Goal: Answer question/provide support: Share knowledge or assist other users

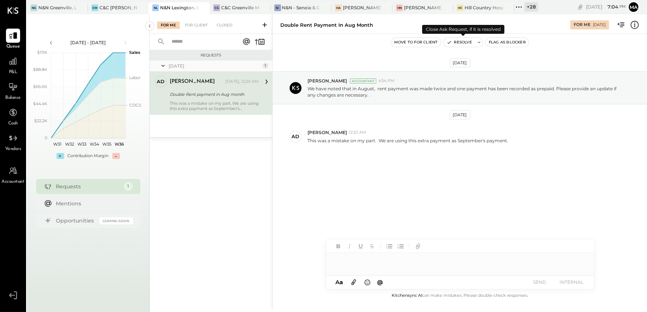
click at [454, 42] on button "Resolve" at bounding box center [458, 42] width 31 height 9
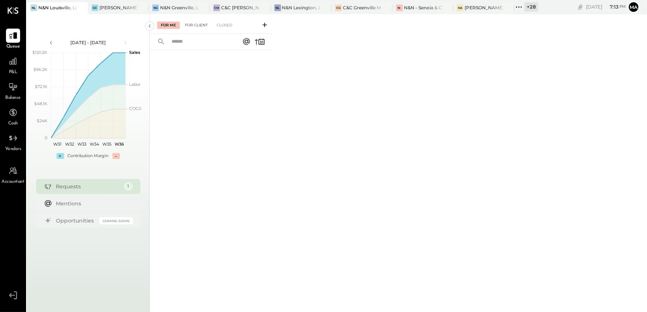
click at [195, 24] on div "For Client" at bounding box center [196, 25] width 30 height 7
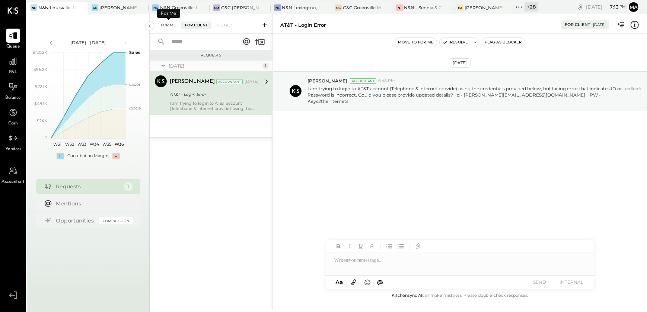
click at [172, 23] on div "For Me" at bounding box center [168, 25] width 23 height 7
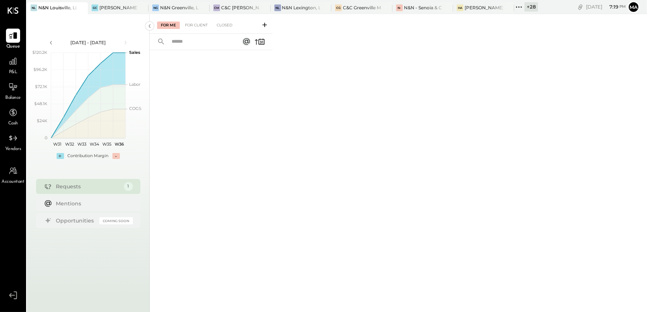
drag, startPoint x: 527, startPoint y: 2, endPoint x: 422, endPoint y: 56, distance: 118.0
click at [415, 61] on div "For Me For Client Closed" at bounding box center [398, 162] width 497 height 296
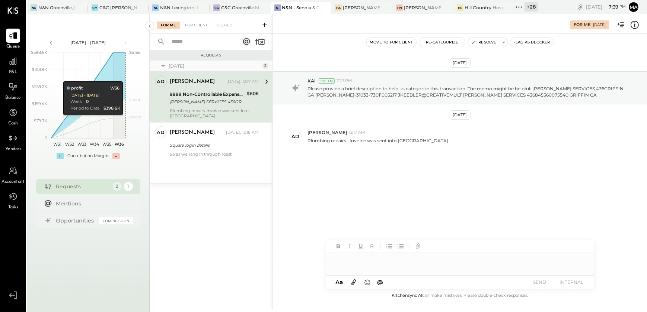
click at [525, 8] on div "+ 28" at bounding box center [530, 6] width 13 height 9
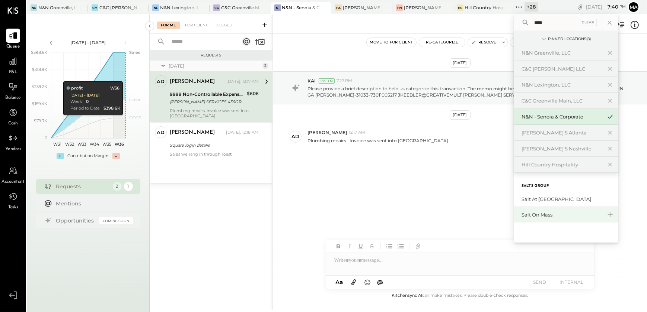
type input "****"
click at [557, 217] on div "Salt on Mass" at bounding box center [561, 215] width 80 height 7
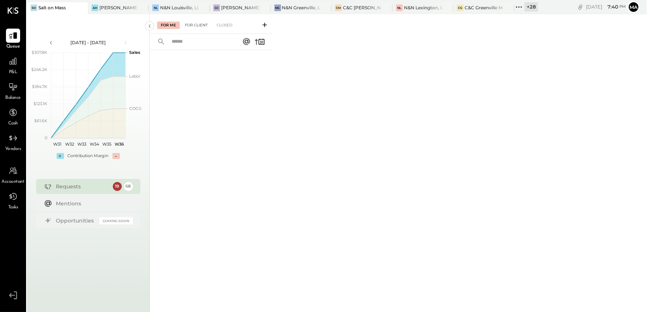
click at [199, 27] on div "For Client" at bounding box center [196, 25] width 30 height 7
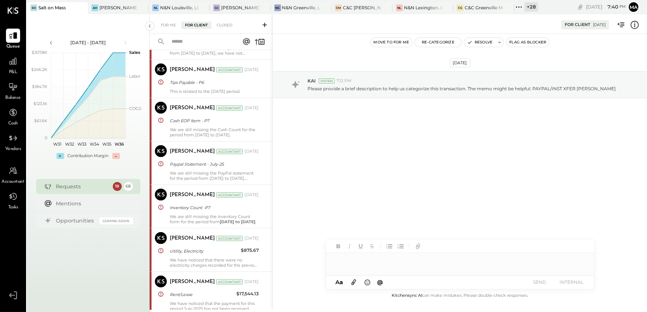
scroll to position [671, 0]
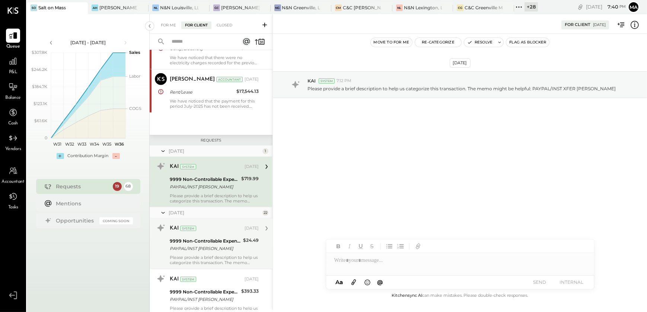
click at [197, 249] on div "PAYPAL/INST XFER HALEY YOUNT" at bounding box center [205, 248] width 71 height 7
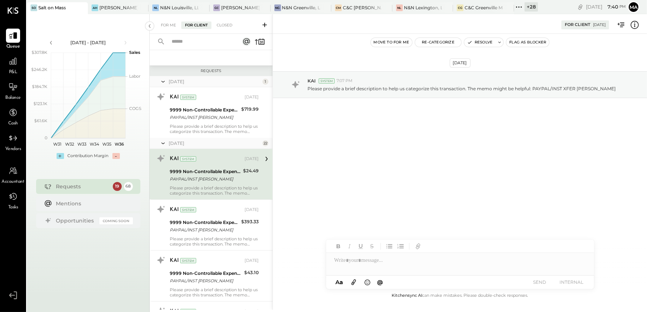
scroll to position [807, 0]
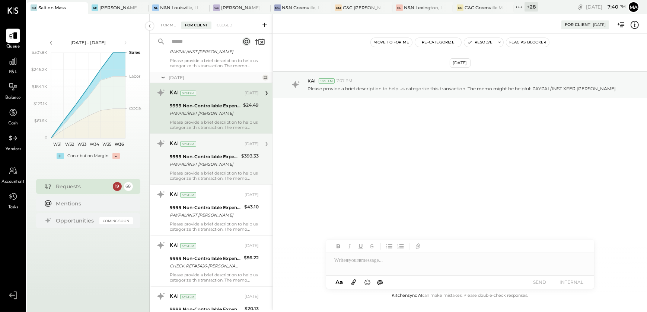
click at [208, 164] on div "PAYPAL/INST XFER HALEY YOUNT" at bounding box center [204, 164] width 69 height 7
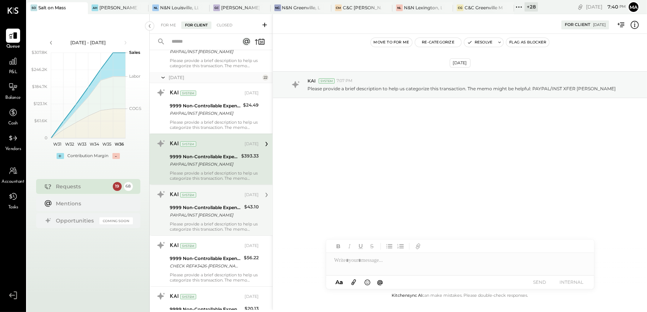
click at [211, 223] on div "Please provide a brief description to help us categorize this transaction. The …" at bounding box center [214, 227] width 89 height 10
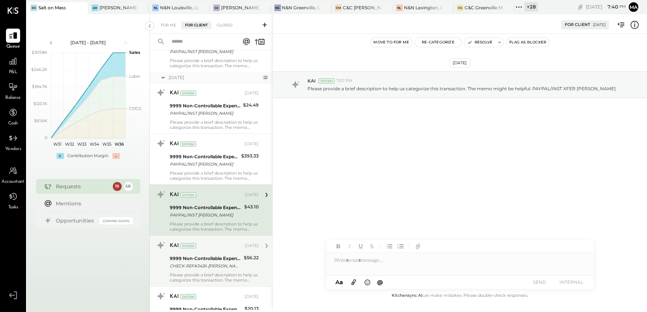
scroll to position [908, 0]
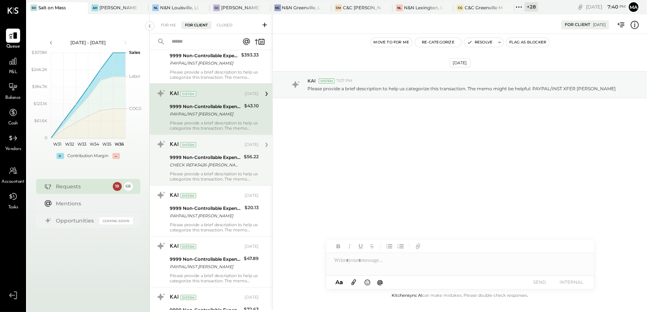
click at [212, 158] on div "9999 Non-Controllable Expenses:Other Income and Expenses:To Be Classified P&L" at bounding box center [206, 157] width 72 height 7
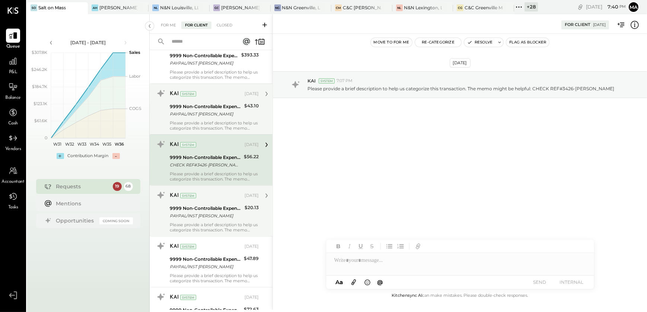
click at [211, 222] on div "Please provide a brief description to help us categorize this transaction. The …" at bounding box center [214, 227] width 89 height 10
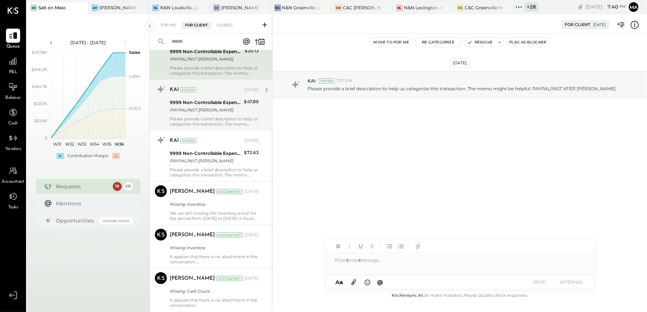
scroll to position [1077, 0]
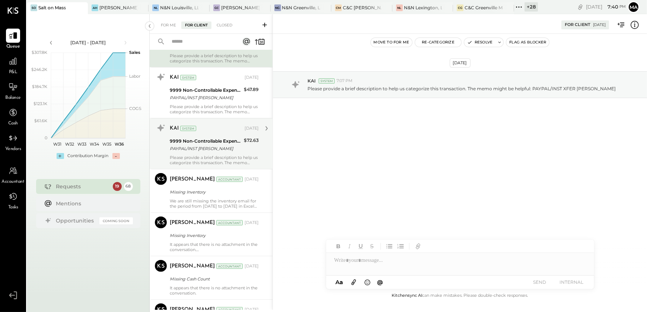
click at [201, 153] on div "KAI System Jun 05, 2025 9999 Non-Controllable Expenses:Other Income and Expense…" at bounding box center [214, 143] width 89 height 43
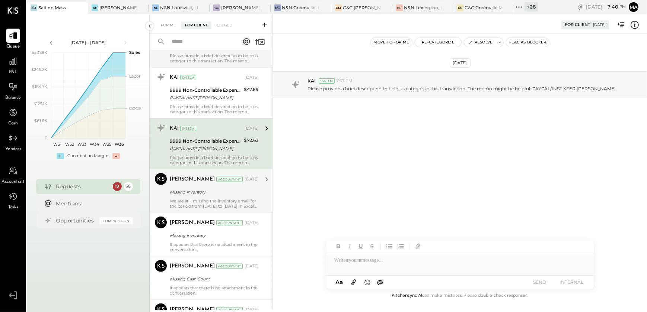
click at [196, 209] on div "Narendra Gupta Accountant Narendra Gupta Accountant Jun 10, 2025 Missing Invent…" at bounding box center [211, 191] width 123 height 44
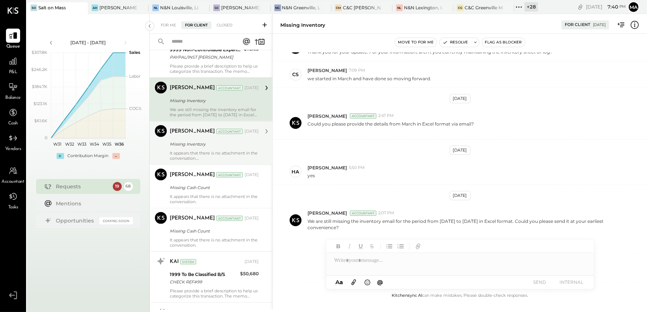
scroll to position [1213, 0]
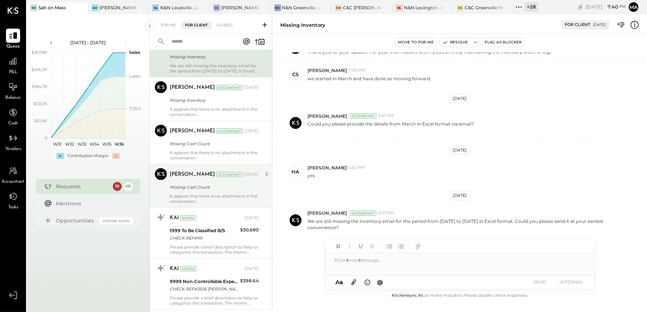
drag, startPoint x: 209, startPoint y: 153, endPoint x: 214, endPoint y: 181, distance: 28.7
click at [209, 153] on div "It appears that there is no attachment in the conversation." at bounding box center [214, 155] width 89 height 10
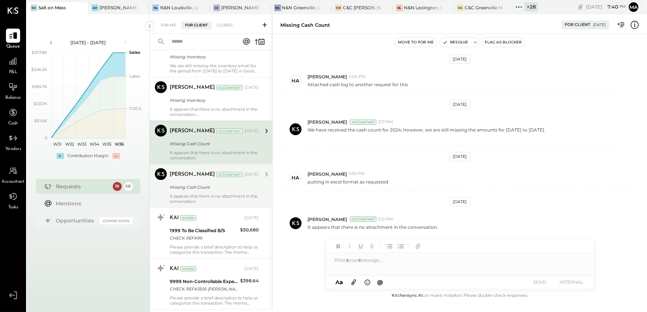
click at [211, 196] on div "It appears that there is no attachment in the conversation." at bounding box center [214, 199] width 89 height 10
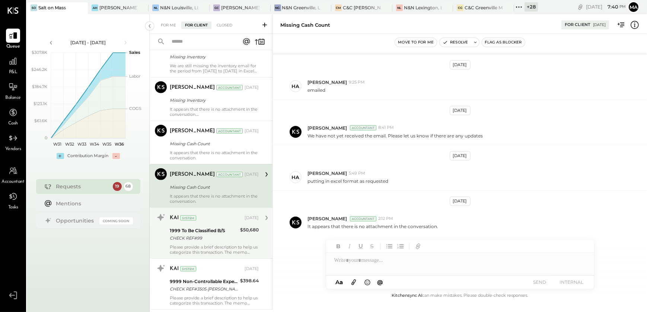
scroll to position [44, 0]
click at [201, 238] on div "CHECK REF#99" at bounding box center [204, 238] width 68 height 7
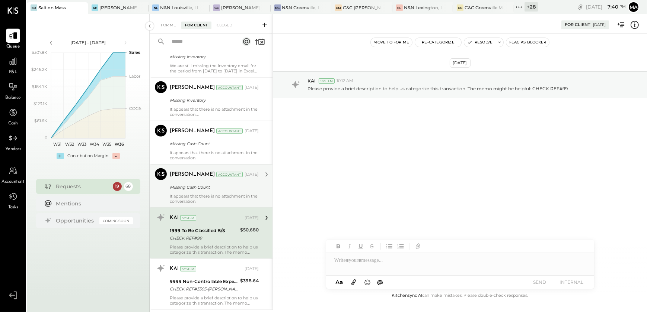
scroll to position [1348, 0]
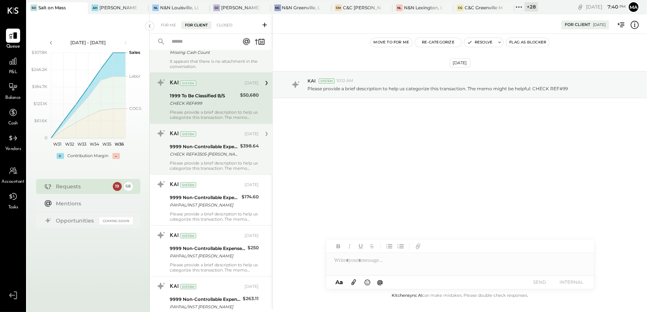
click at [211, 154] on div "CHECK REF#3505-Marco Pena-Receipts" at bounding box center [204, 154] width 68 height 7
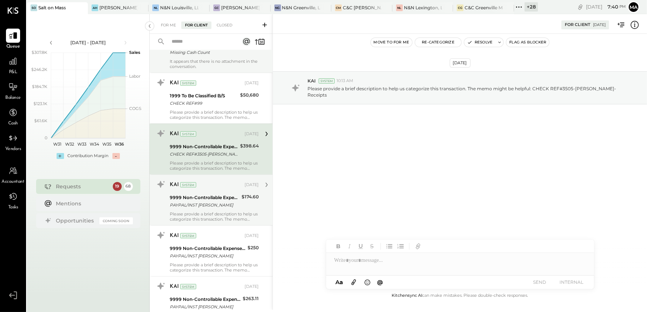
click at [207, 186] on div "KAI System" at bounding box center [206, 185] width 73 height 7
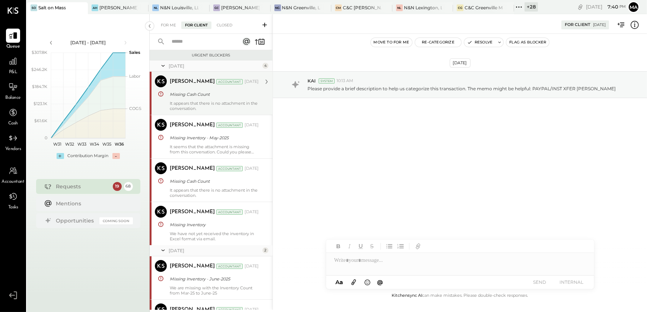
click at [192, 95] on div "Missing Cash Count" at bounding box center [213, 94] width 87 height 7
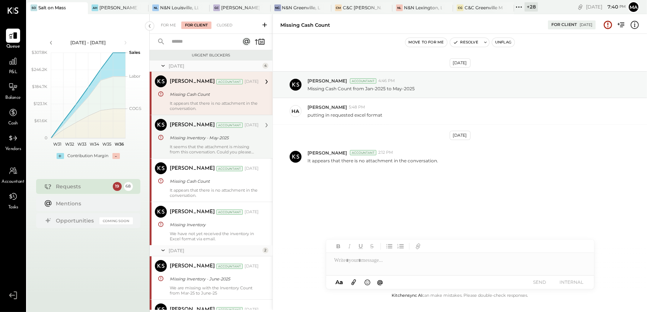
click at [189, 143] on div "Narendra Gupta Accountant Jun 10, 2025 Missing Inventory - May-2025 It seems th…" at bounding box center [214, 137] width 89 height 36
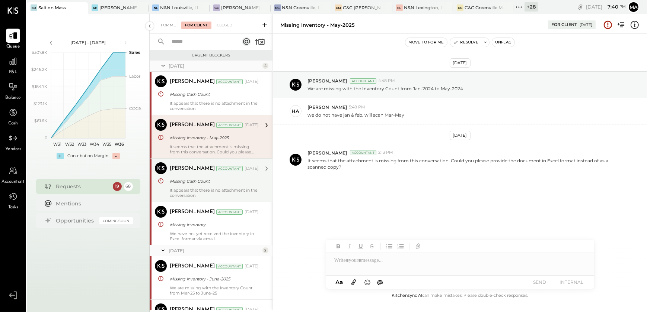
click at [194, 186] on div "Narendra Gupta Accountant Jun 10, 2025 Missing Cash Count It appears that there…" at bounding box center [214, 181] width 89 height 36
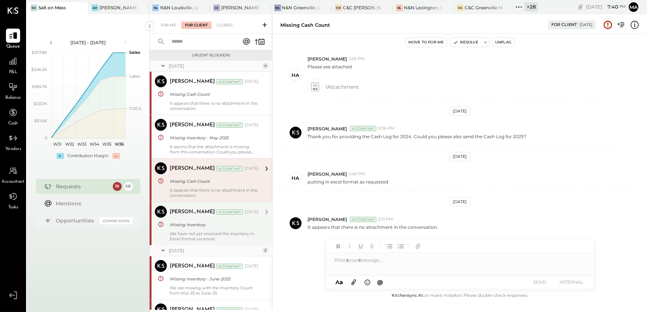
click at [199, 233] on div "We have not yet received the inventory in Excel format via email." at bounding box center [214, 236] width 89 height 10
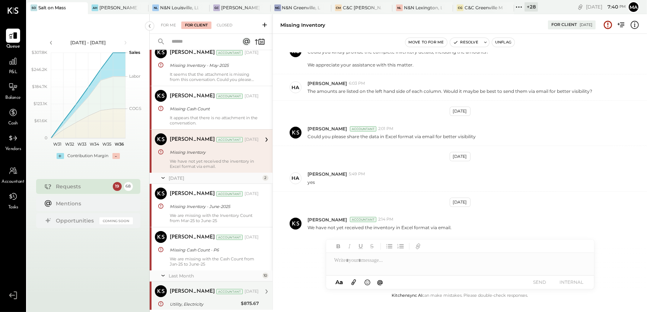
scroll to position [169, 0]
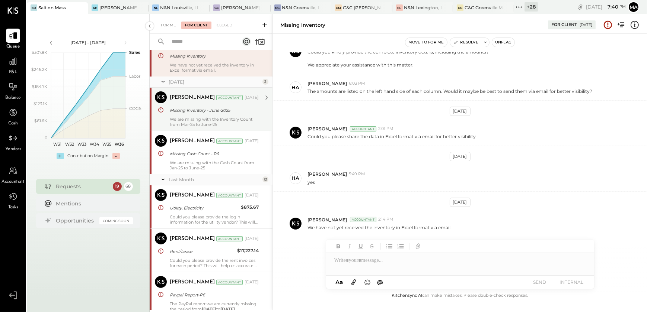
click at [190, 116] on div "Narendra Gupta Accountant Jul 09, 2025 Missing Inventory - June-2025 We are mis…" at bounding box center [214, 110] width 89 height 36
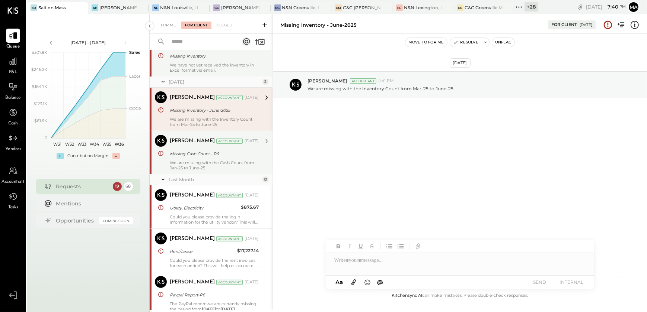
click at [191, 147] on div "Narendra Gupta Accountant Jul 09, 2025" at bounding box center [214, 141] width 89 height 13
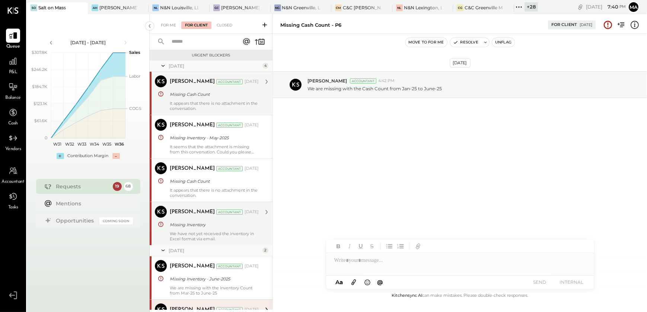
click at [201, 97] on div "Missing Cash Count" at bounding box center [213, 94] width 87 height 7
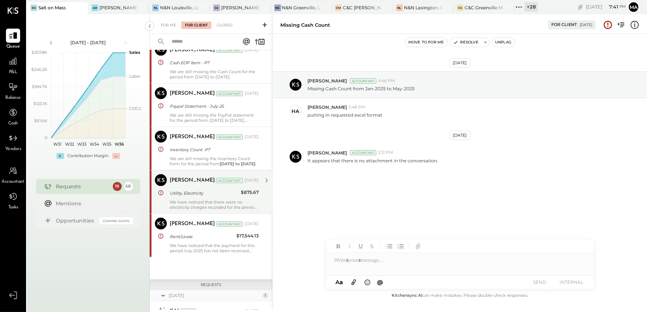
scroll to position [575, 0]
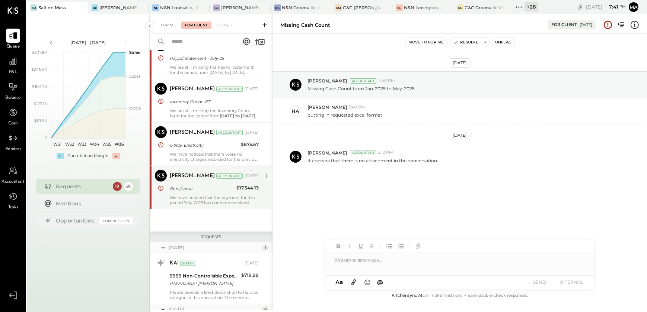
click at [179, 187] on div "Rent/Lease" at bounding box center [202, 188] width 64 height 7
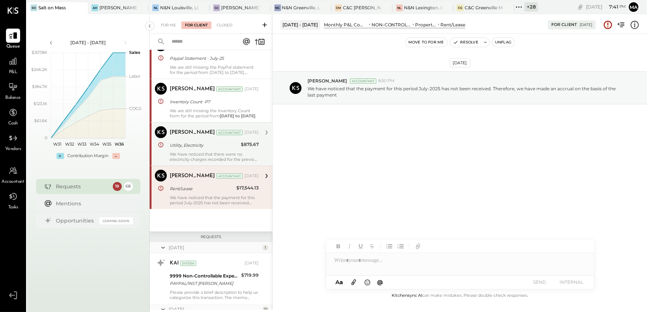
click at [214, 158] on div "We have noticed that there were no electricity charges recorded for the previou…" at bounding box center [214, 157] width 89 height 10
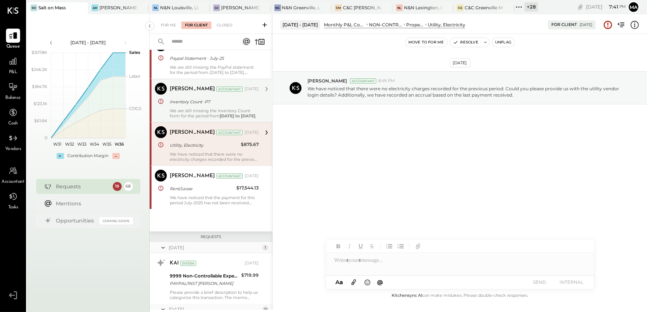
click at [193, 116] on div "We are still missing the Inventory Count form for the period from January 2025 …" at bounding box center [214, 113] width 89 height 10
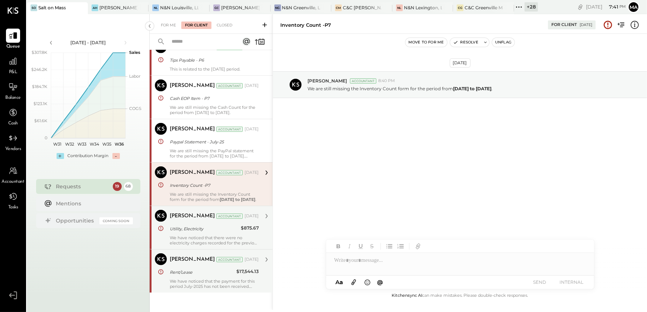
scroll to position [473, 0]
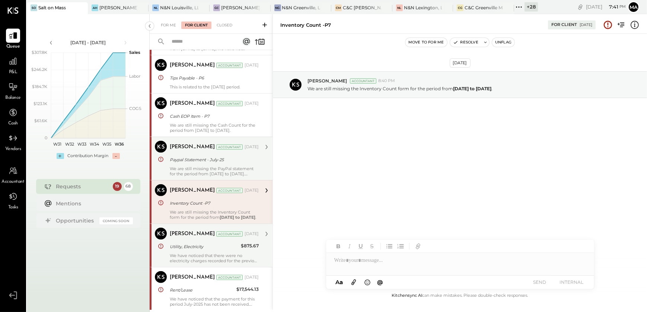
click at [209, 168] on div "We are still missing the PayPal statement for the period from June 25 to July 2…" at bounding box center [214, 171] width 89 height 10
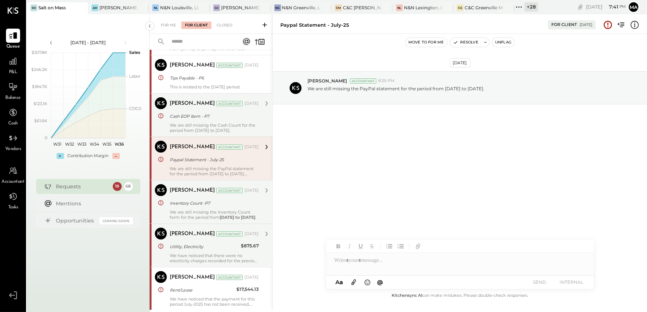
click at [205, 129] on div "We are still missing the Cash Count for the period from January 2025 to July 20…" at bounding box center [214, 128] width 89 height 10
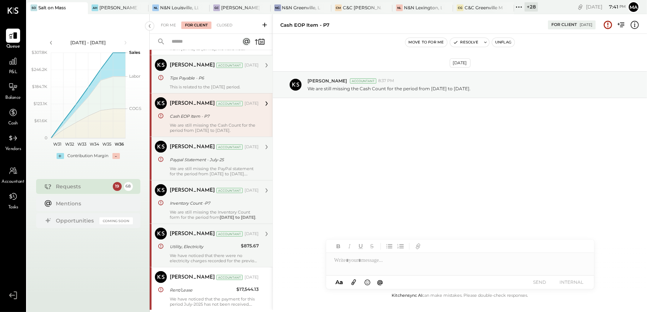
click at [197, 87] on div "This is related to the June 2025 period." at bounding box center [214, 86] width 89 height 5
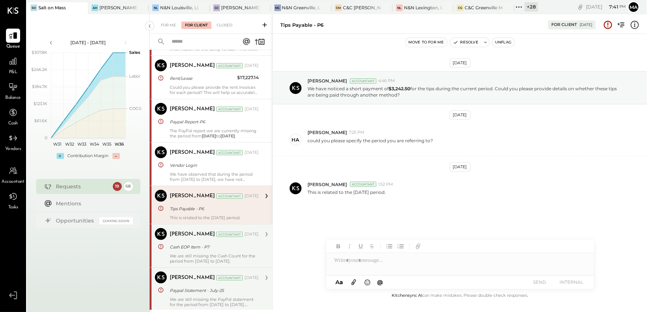
scroll to position [338, 0]
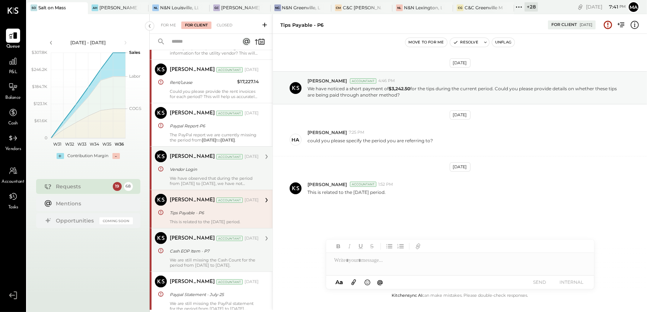
click at [189, 176] on div "We have observed that during the period from January 2025 to July 2025, we have…" at bounding box center [214, 181] width 89 height 10
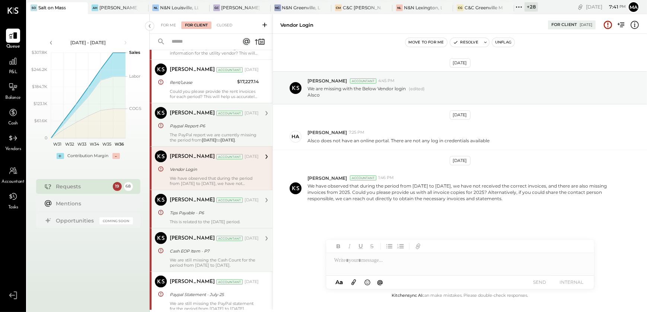
click at [190, 139] on div "The PayPal report we are currently missing the period from May 27, 2025 to Augu…" at bounding box center [214, 137] width 89 height 10
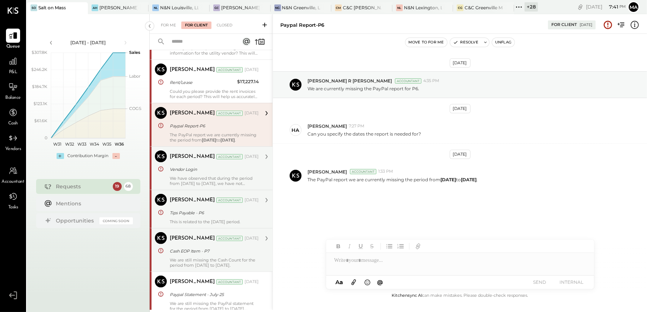
click at [182, 106] on div "Narendra Gupta Accountant Narendra Gupta Accountant Aug 01, 2025 Paypal Report-…" at bounding box center [211, 125] width 123 height 44
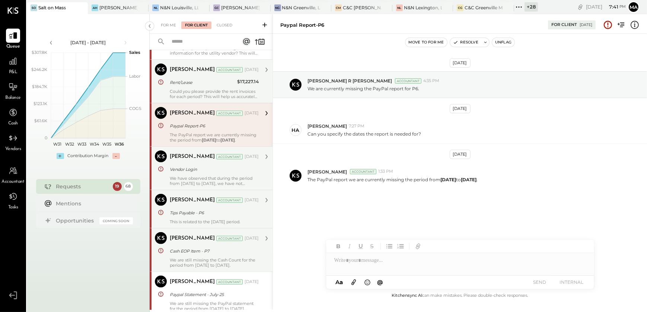
click at [180, 83] on div "Rent/Lease" at bounding box center [202, 82] width 65 height 7
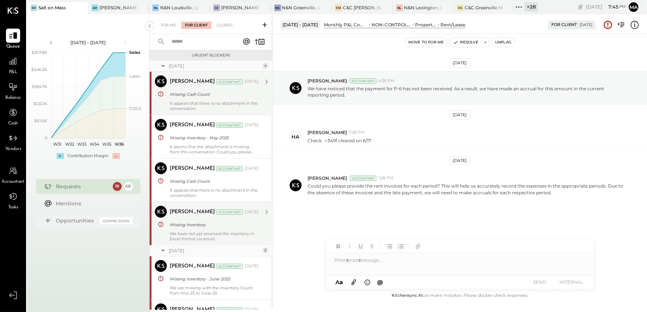
click at [208, 91] on div "Missing Cash Count" at bounding box center [213, 94] width 87 height 7
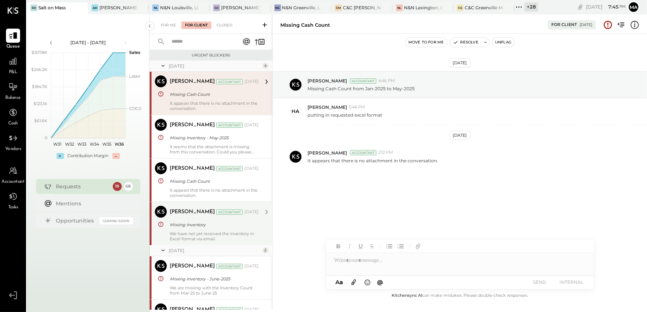
click at [177, 67] on div "June 25" at bounding box center [215, 66] width 92 height 6
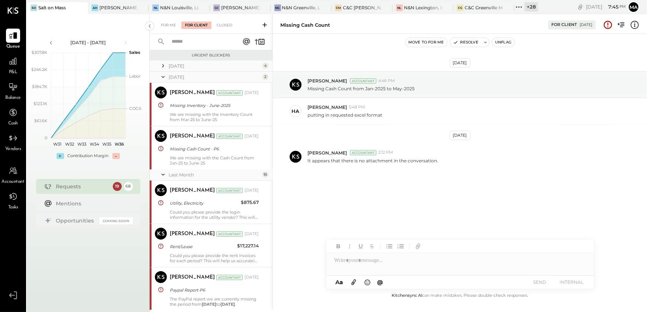
click at [186, 65] on div "June 25" at bounding box center [215, 66] width 92 height 6
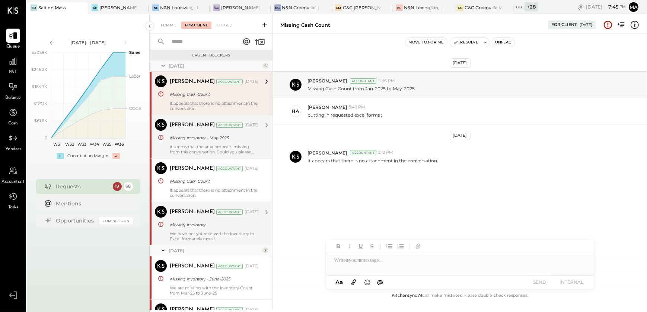
click at [196, 136] on div "Missing Inventory - May-2025" at bounding box center [213, 137] width 87 height 7
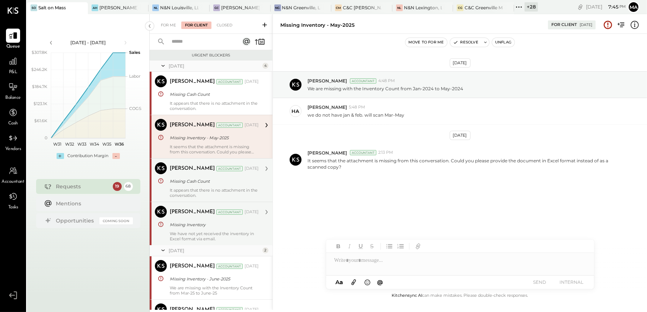
click at [200, 186] on div "Narendra Gupta Accountant Jun 10, 2025 Missing Cash Count It appears that there…" at bounding box center [214, 181] width 89 height 36
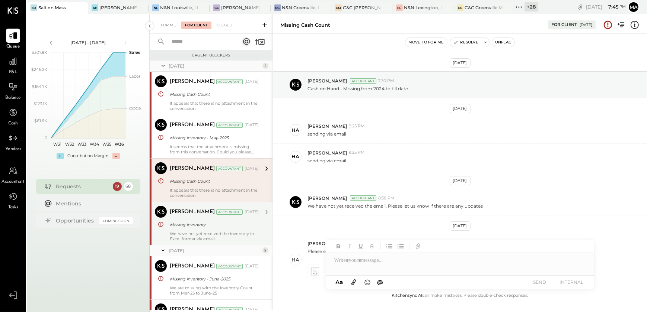
scroll to position [169, 0]
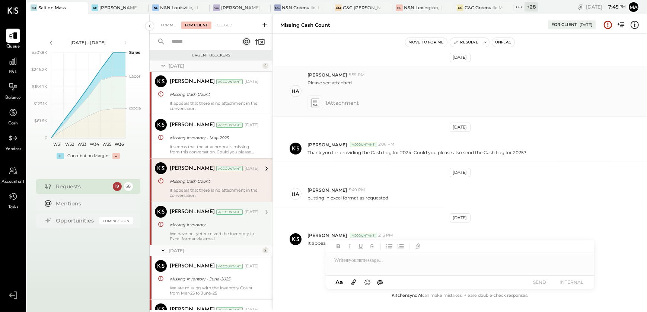
click at [339, 103] on span "1 Attachment" at bounding box center [341, 103] width 33 height 15
click at [314, 103] on icon at bounding box center [315, 103] width 8 height 9
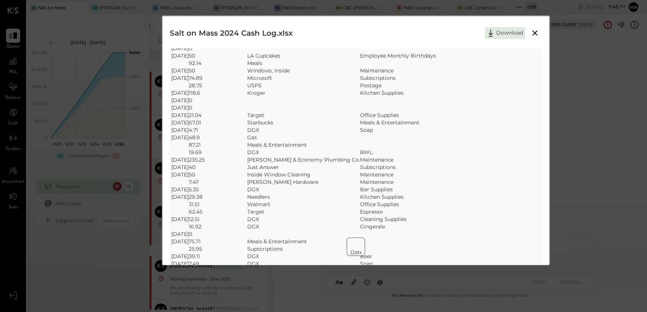
scroll to position [0, 0]
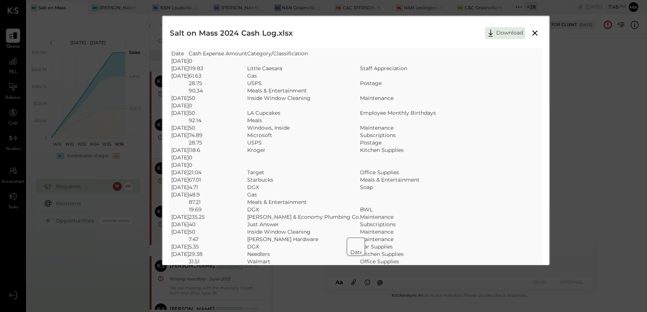
click at [539, 33] on button at bounding box center [534, 33] width 13 height 10
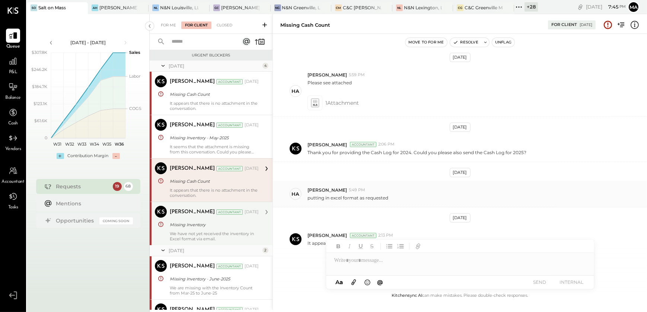
scroll to position [185, 0]
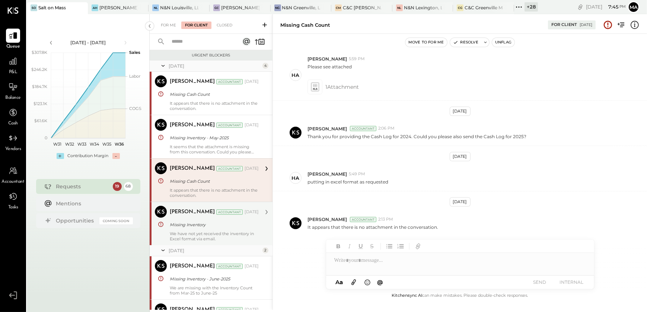
click at [197, 225] on div "Missing Inventory" at bounding box center [213, 224] width 87 height 7
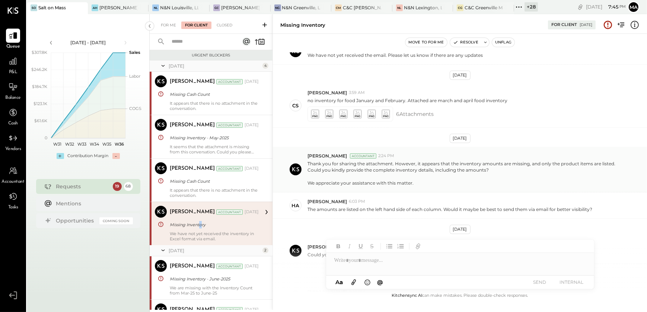
scroll to position [243, 0]
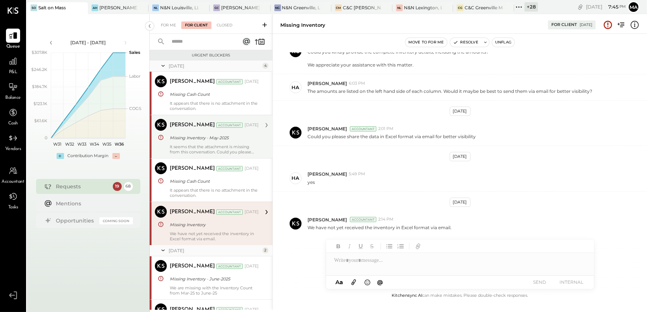
click at [199, 147] on div "It seems that the attachment is missing from this conversation. Could you pleas…" at bounding box center [214, 149] width 89 height 10
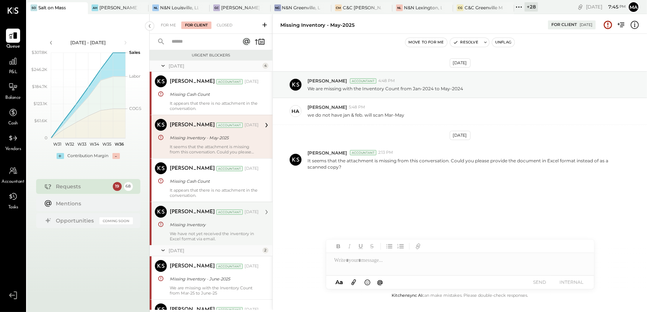
click at [208, 230] on div "Narendra Gupta Accountant Jun 10, 2025 Missing Inventory We have not yet receiv…" at bounding box center [214, 224] width 89 height 36
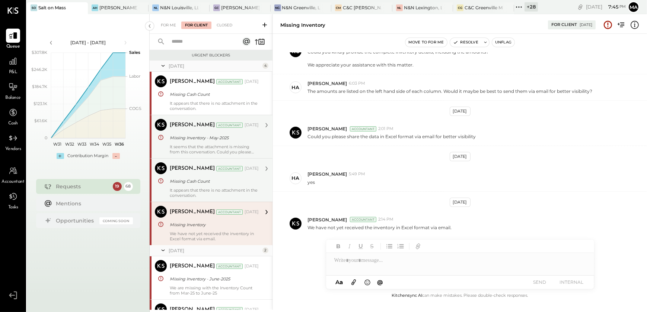
click at [201, 193] on div "It appears that there is no attachment in the conversation." at bounding box center [214, 193] width 89 height 10
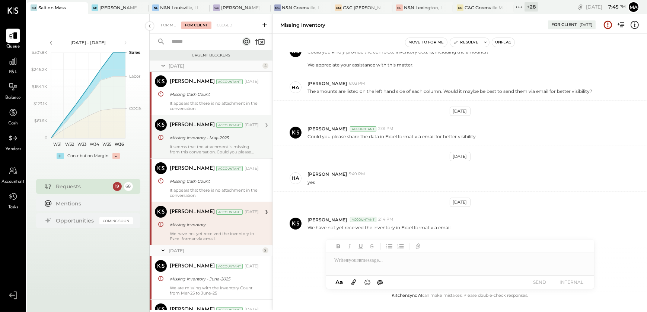
scroll to position [185, 0]
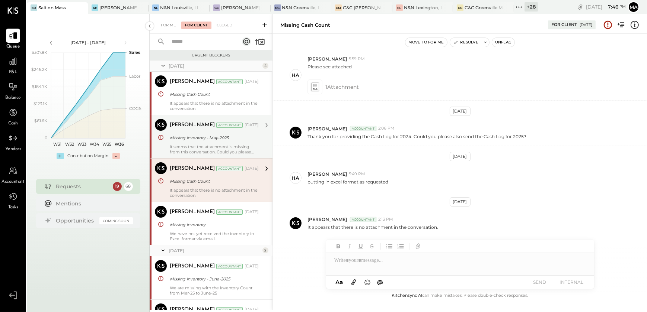
click at [197, 152] on div "It seems that the attachment is missing from this conversation. Could you pleas…" at bounding box center [214, 149] width 89 height 10
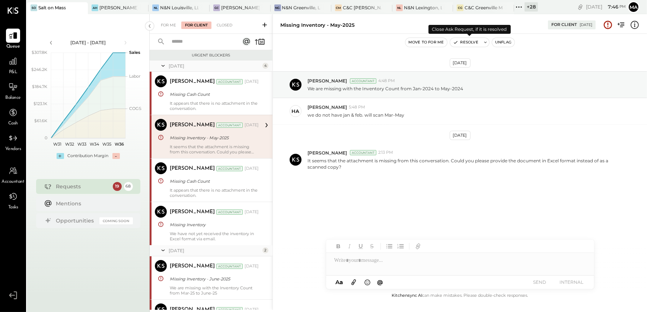
click at [471, 43] on button "Resolve" at bounding box center [465, 42] width 31 height 9
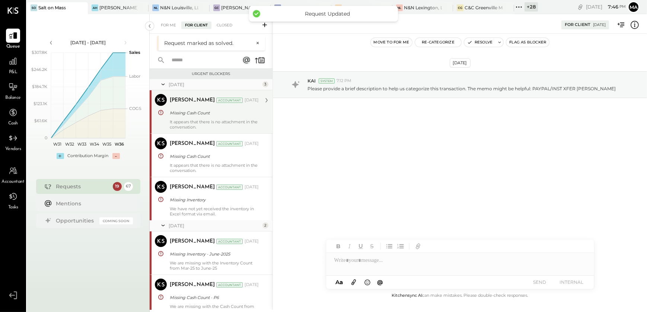
click at [201, 122] on div "It appears that there is no attachment in the conversation." at bounding box center [214, 124] width 89 height 10
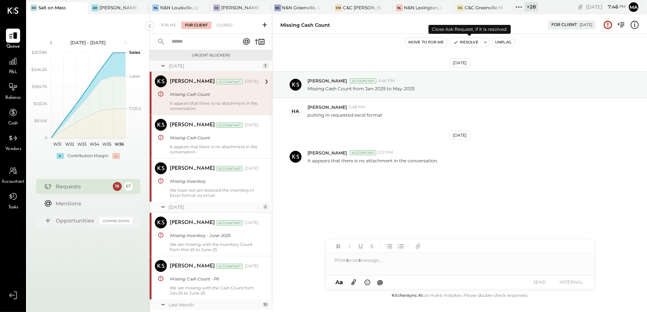
click at [465, 43] on button "Resolve" at bounding box center [465, 42] width 31 height 9
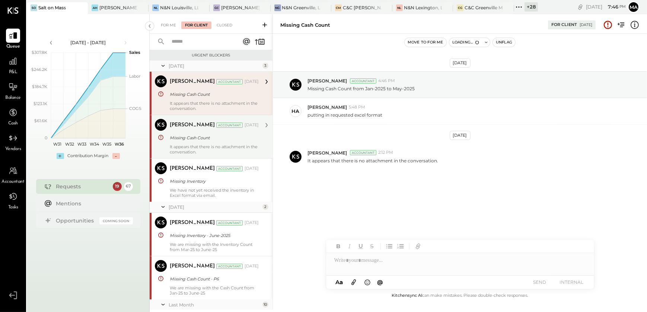
click at [223, 147] on div "It appears that there is no attachment in the conversation." at bounding box center [214, 149] width 89 height 10
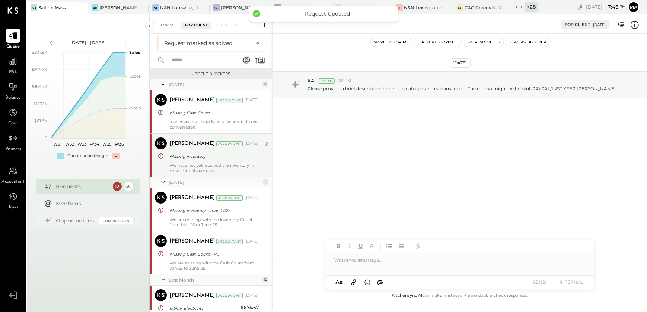
drag, startPoint x: 218, startPoint y: 119, endPoint x: 238, endPoint y: 135, distance: 26.4
click at [218, 119] on div "Narendra Gupta Accountant Jun 10, 2025 Missing Cash Count It appears that there…" at bounding box center [214, 112] width 89 height 36
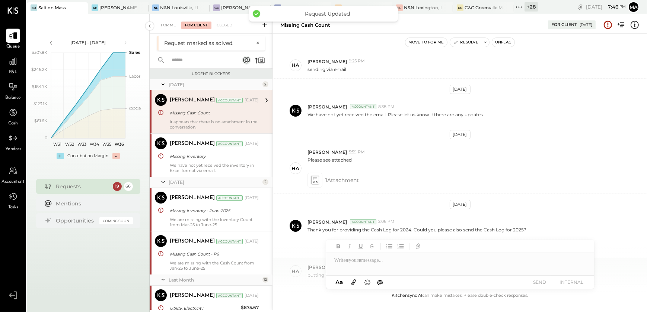
scroll to position [83, 0]
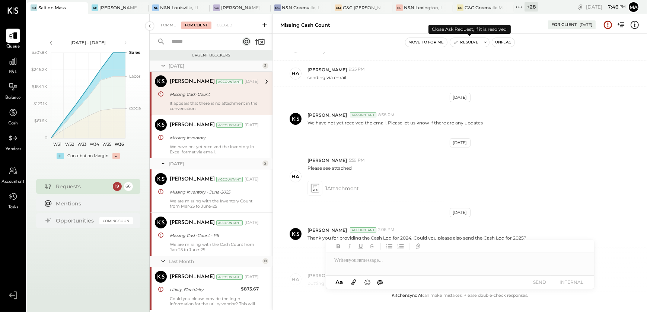
click at [456, 43] on icon "button" at bounding box center [455, 42] width 5 height 5
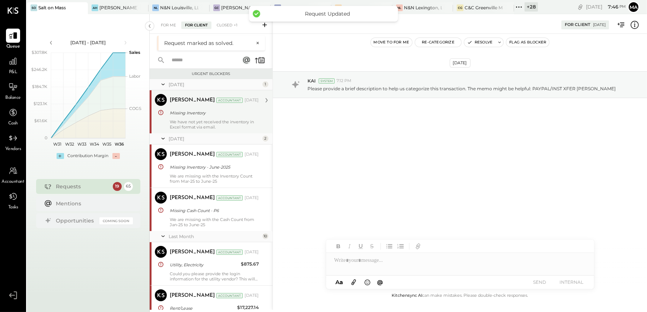
click at [221, 115] on div "Missing Inventory" at bounding box center [213, 112] width 87 height 7
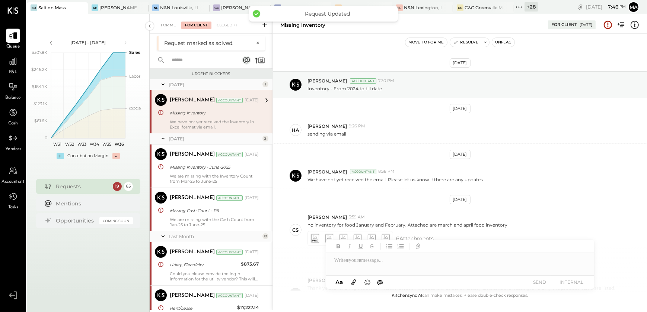
scroll to position [243, 0]
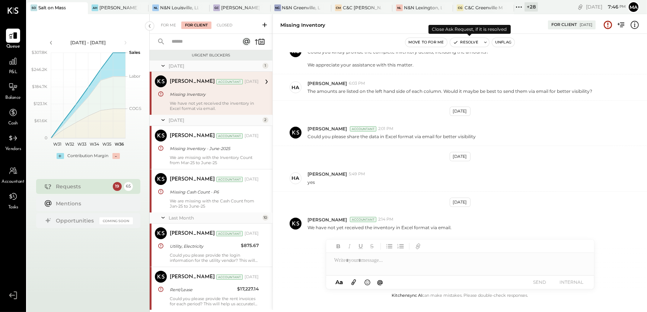
click at [472, 43] on button "Resolve" at bounding box center [465, 42] width 31 height 9
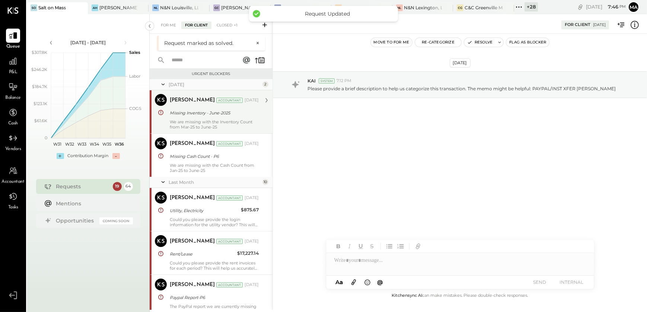
click at [213, 122] on div "We are missing with the Inventory Count from Mar-25 to June-25" at bounding box center [214, 124] width 89 height 10
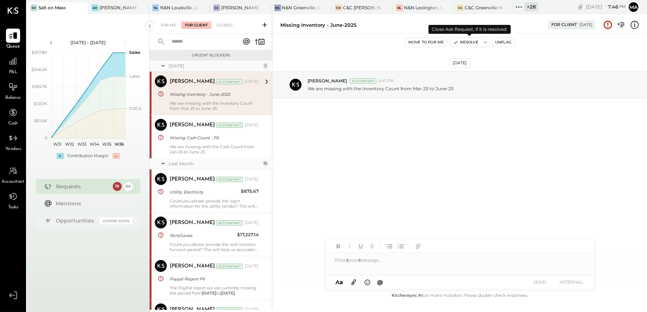
click at [467, 42] on button "Resolve" at bounding box center [465, 42] width 31 height 9
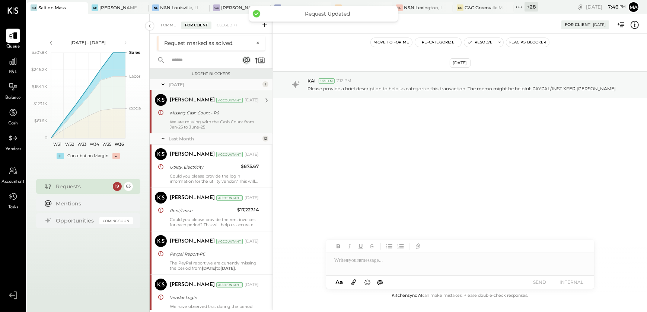
click at [227, 119] on div "We are missing with the Cash Count from Jan-25 to June-25" at bounding box center [214, 124] width 89 height 10
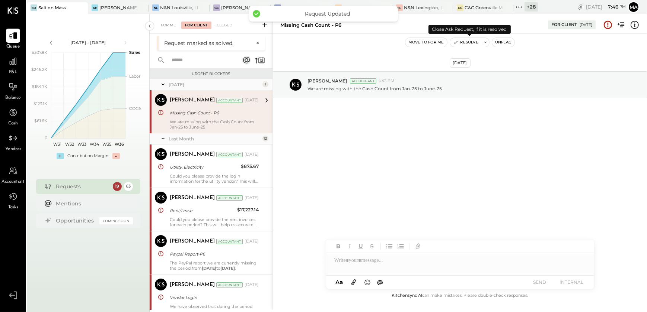
click at [455, 42] on icon "button" at bounding box center [455, 42] width 3 height 2
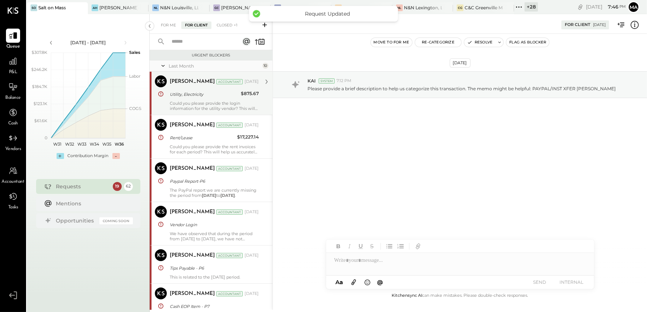
click at [209, 106] on div "Could you please provide the login information for the utility vendor? This wil…" at bounding box center [214, 106] width 89 height 10
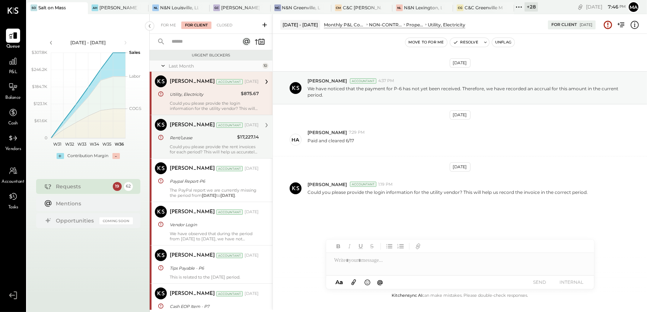
click at [181, 141] on div "Rent/Lease" at bounding box center [202, 137] width 65 height 7
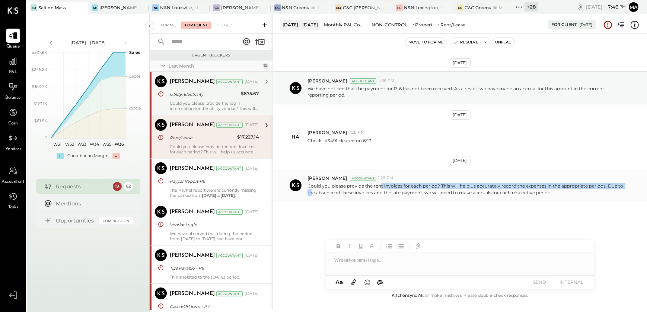
drag, startPoint x: 312, startPoint y: 190, endPoint x: 381, endPoint y: 186, distance: 68.2
click at [381, 186] on p "Could you please provide the rent invoices for each period? This will help us a…" at bounding box center [465, 189] width 317 height 13
drag, startPoint x: 381, startPoint y: 186, endPoint x: 458, endPoint y: 185, distance: 77.0
click at [458, 185] on p "Could you please provide the rent invoices for each period? This will help us a…" at bounding box center [465, 189] width 317 height 13
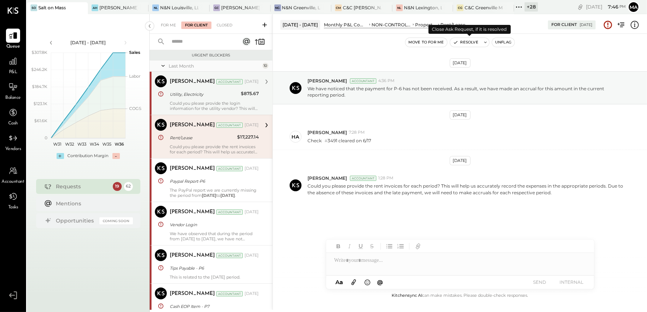
click at [464, 45] on button "Resolve" at bounding box center [465, 42] width 31 height 9
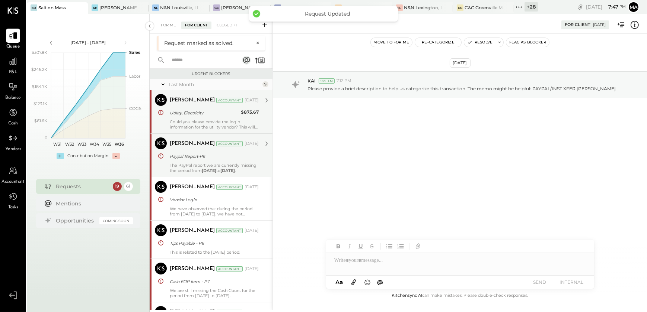
click at [219, 147] on div "Narendra Gupta Accountant" at bounding box center [206, 143] width 73 height 7
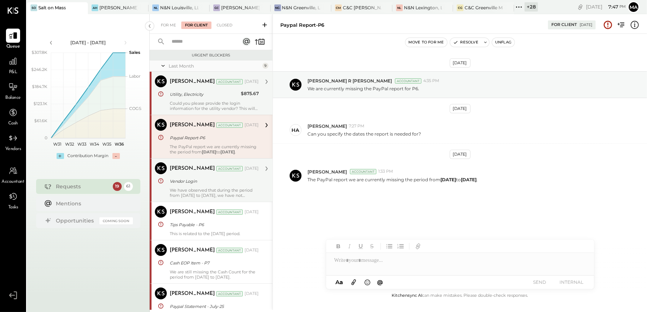
click at [208, 183] on div "Vendor Login" at bounding box center [213, 181] width 87 height 7
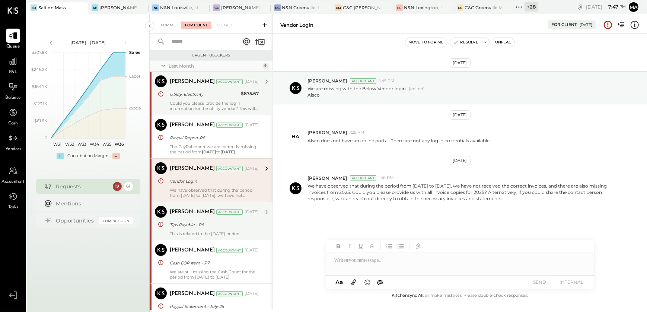
click at [199, 234] on div "This is related to the June 2025 period." at bounding box center [214, 233] width 89 height 5
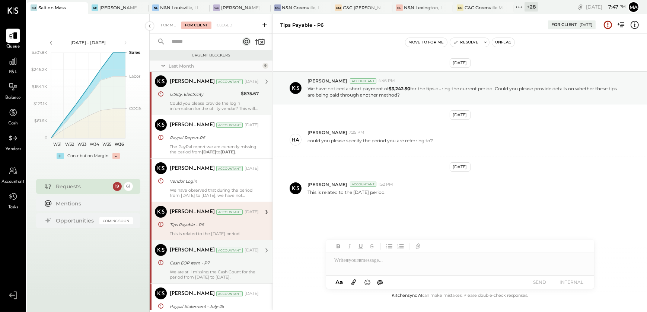
click at [195, 268] on div "Narendra Gupta Accountant Aug 06, 2025 Cash EOP Item - P7 We are still missing …" at bounding box center [214, 262] width 89 height 36
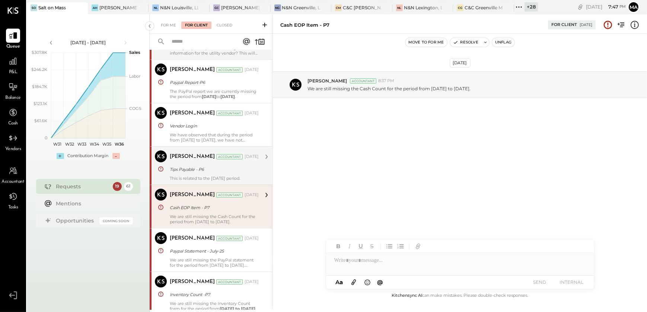
scroll to position [67, 0]
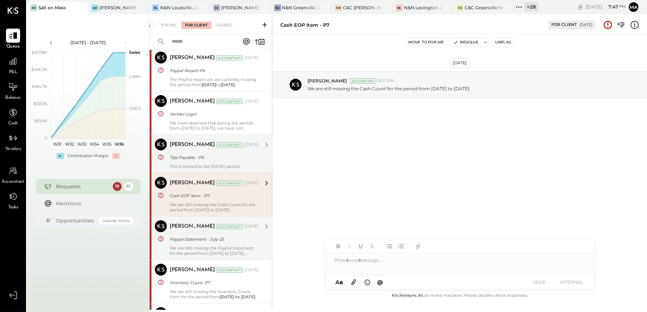
click at [199, 251] on div "We are still missing the PayPal statement for the period from June 25 to July 2…" at bounding box center [214, 251] width 89 height 10
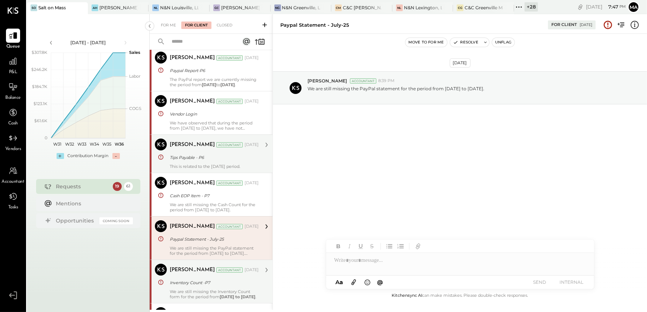
click at [194, 276] on div "Narendra Gupta Accountant Aug 06, 2025 Inventory Count -P7 We are still missing…" at bounding box center [214, 282] width 89 height 36
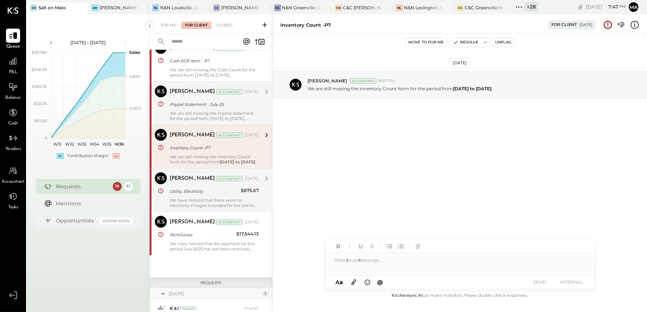
scroll to position [203, 0]
click at [216, 205] on div "We have noticed that there were no electricity charges recorded for the previou…" at bounding box center [214, 203] width 89 height 10
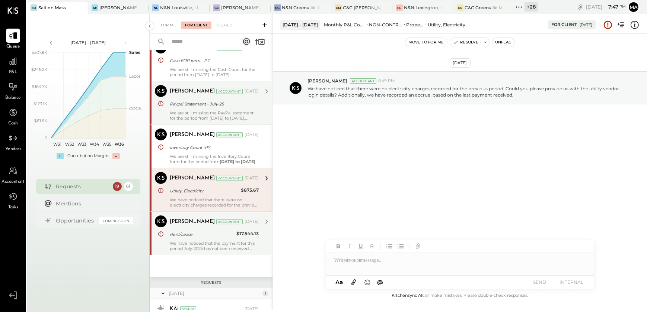
click at [215, 236] on div "Rent/Lease" at bounding box center [202, 234] width 64 height 7
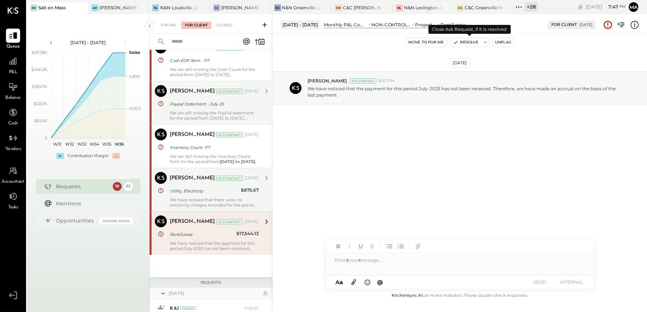
click at [456, 42] on icon "button" at bounding box center [455, 42] width 5 height 5
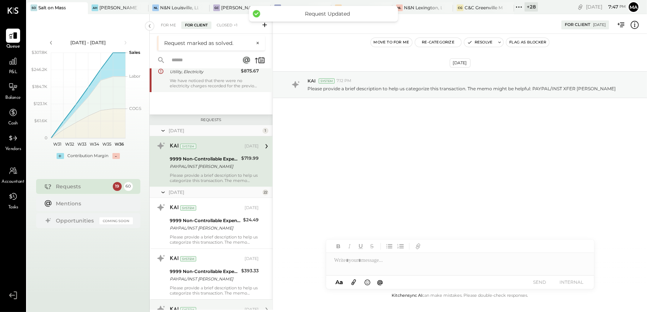
scroll to position [372, 0]
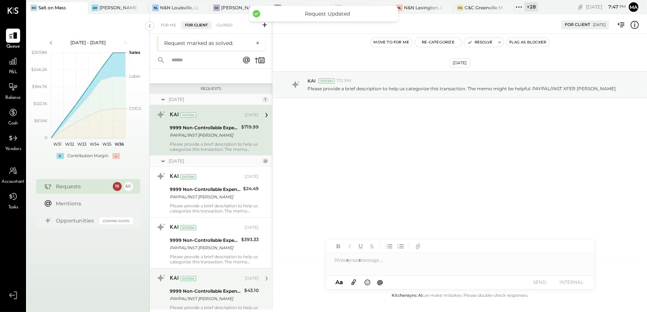
click at [211, 138] on div "PAYPAL/INST XFER HALEY YOUNT" at bounding box center [204, 135] width 69 height 7
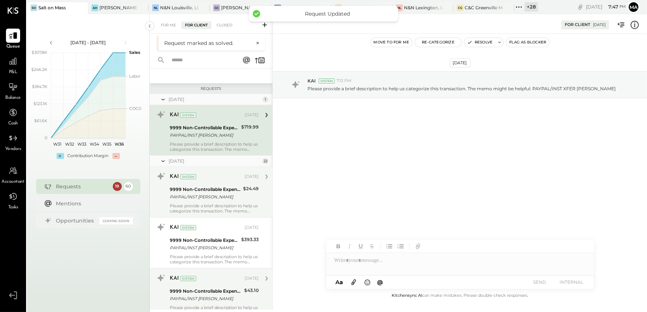
click at [209, 191] on div "9999 Non-Controllable Expenses:Other Income and Expenses:To Be Classified P&L" at bounding box center [205, 189] width 71 height 7
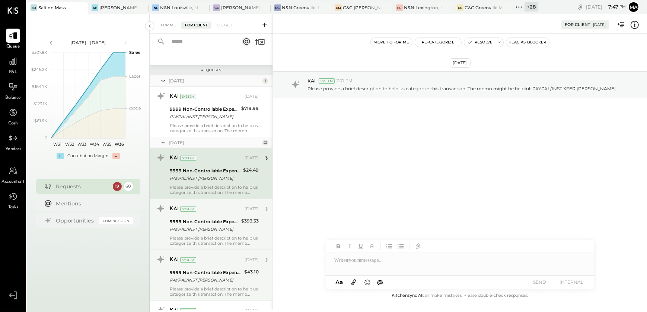
click at [206, 238] on div "Please provide a brief description to help us categorize this transaction. The …" at bounding box center [214, 241] width 89 height 10
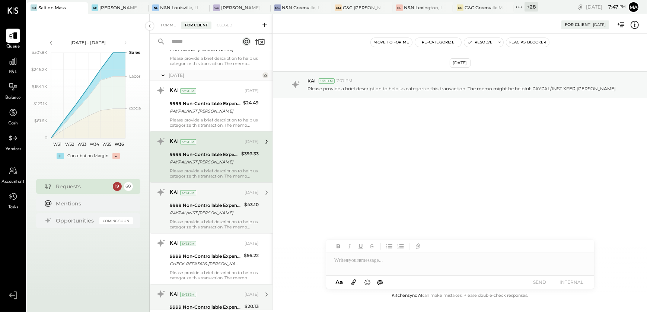
click at [209, 216] on div "9999 Non-Controllable Expenses:Other Income and Expenses:To Be Classified P&L P…" at bounding box center [206, 209] width 72 height 16
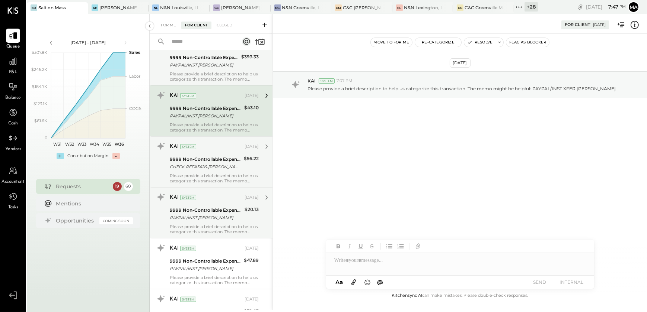
scroll to position [575, 0]
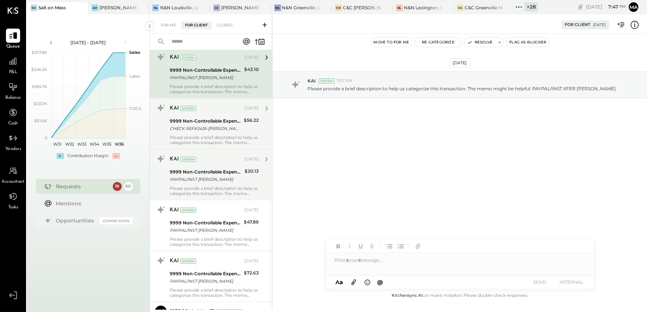
click at [206, 135] on div "Please provide a brief description to help us categorize this transaction. The …" at bounding box center [214, 140] width 89 height 10
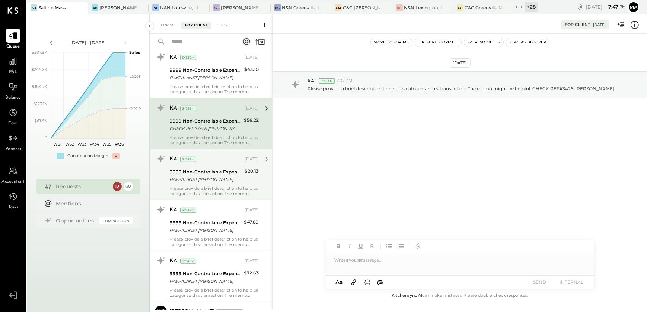
click at [206, 161] on div "KAI System" at bounding box center [206, 159] width 73 height 7
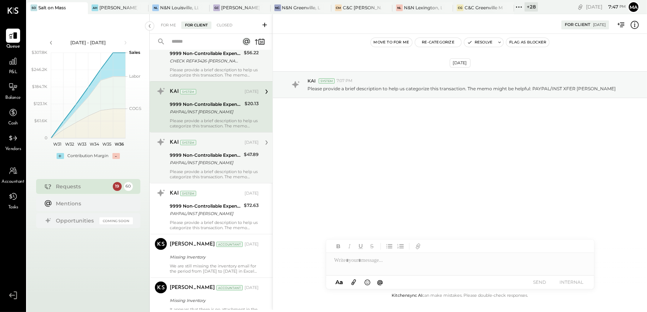
click at [202, 164] on div "PAYPAL/INST XFER HALEY YOUNT" at bounding box center [206, 162] width 72 height 7
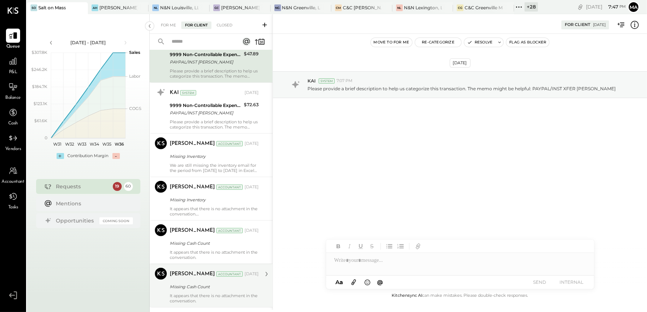
scroll to position [744, 0]
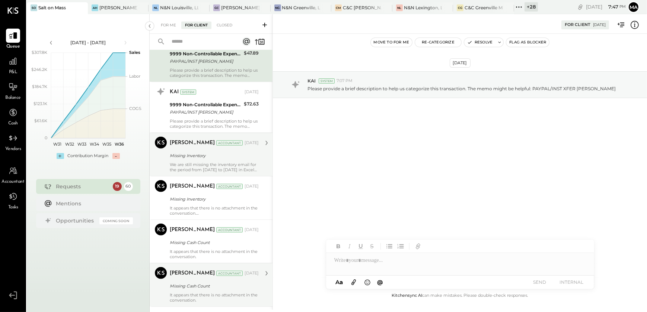
click at [203, 159] on div "Missing Inventory" at bounding box center [213, 155] width 87 height 9
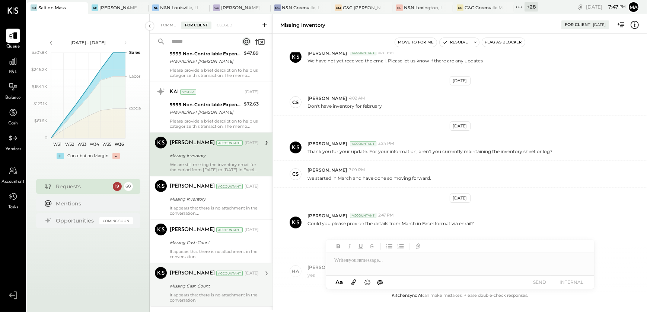
scroll to position [117, 0]
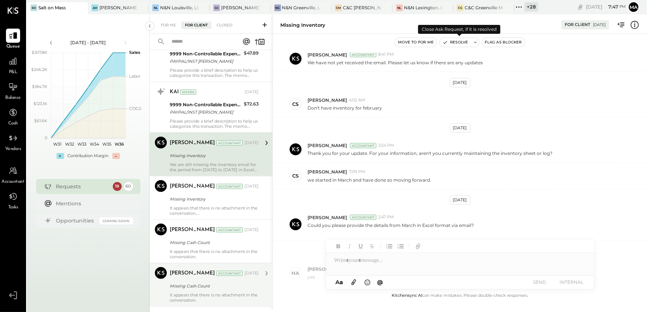
click at [453, 39] on button "Resolve" at bounding box center [454, 42] width 31 height 9
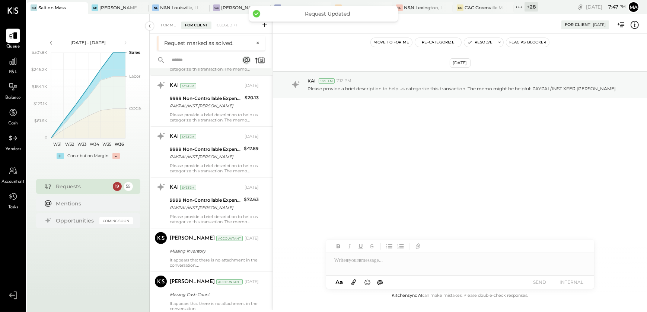
scroll to position [775, 0]
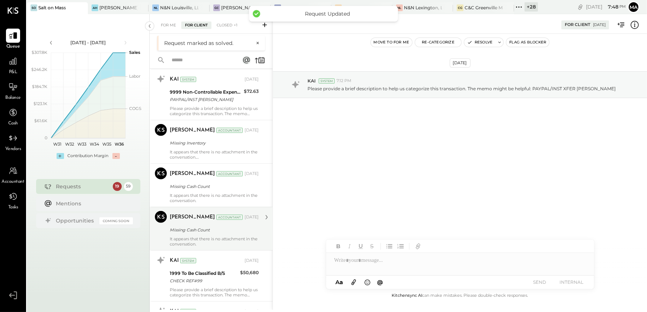
click at [197, 44] on div "Request marked as solved." at bounding box center [208, 42] width 88 height 7
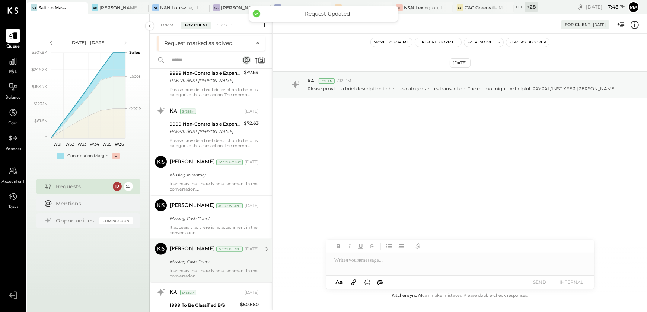
scroll to position [708, 0]
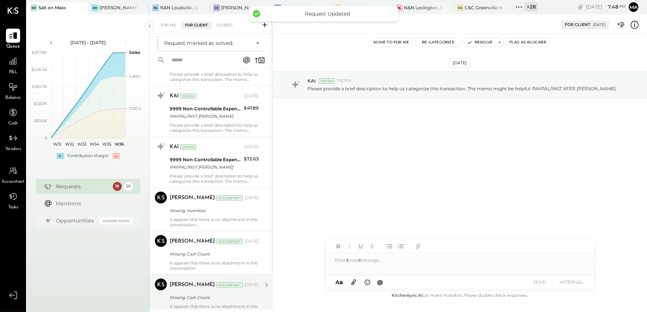
click at [191, 61] on input "text" at bounding box center [200, 60] width 67 height 12
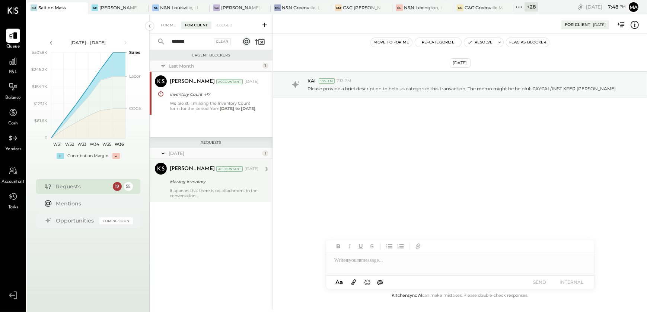
click at [213, 193] on div "It appears that there is no attachment in the conversation." at bounding box center [214, 193] width 89 height 10
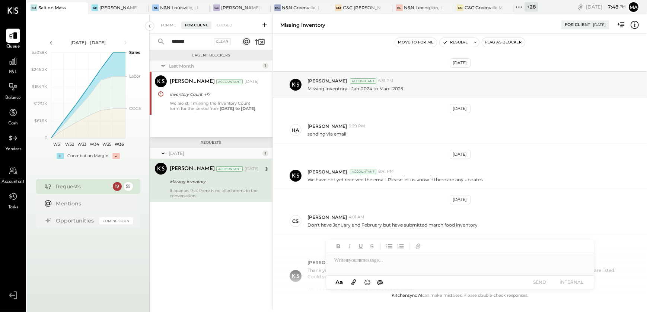
scroll to position [231, 0]
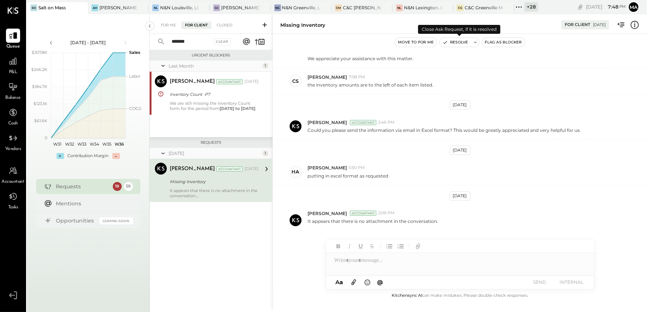
drag, startPoint x: 465, startPoint y: 43, endPoint x: 451, endPoint y: 51, distance: 16.5
click at [465, 45] on button "Resolve" at bounding box center [454, 42] width 31 height 9
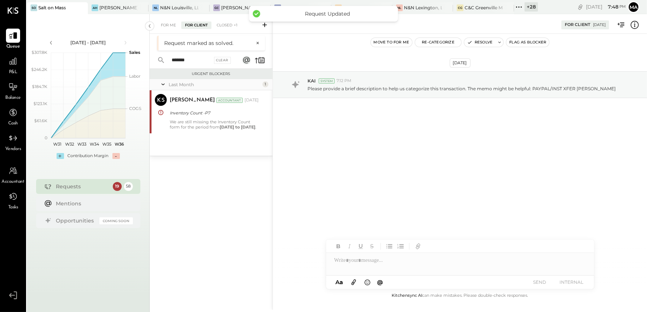
drag, startPoint x: 191, startPoint y: 61, endPoint x: 151, endPoint y: 60, distance: 40.2
click at [151, 60] on div "******* Clear" at bounding box center [196, 60] width 92 height 16
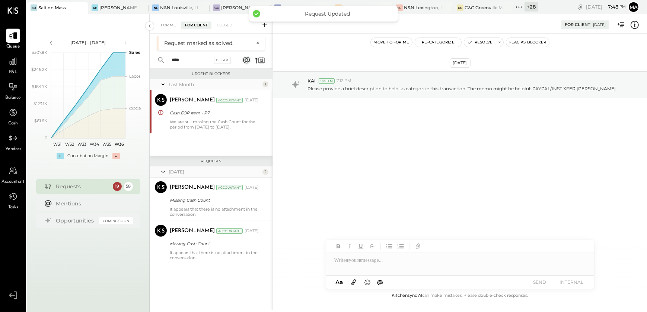
type input "****"
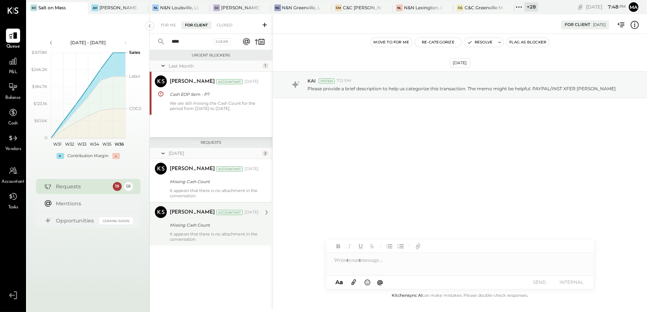
click at [189, 233] on div "It appears that there is no attachment in the conversation." at bounding box center [214, 237] width 89 height 10
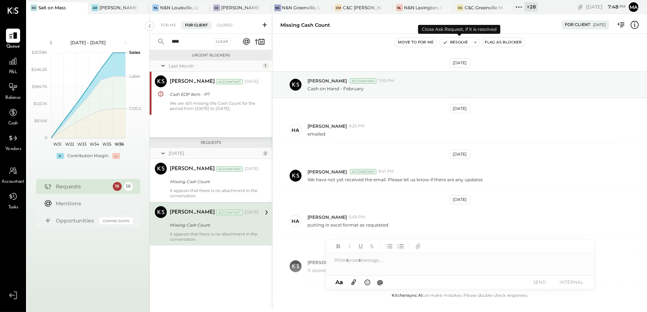
click at [454, 41] on button "Resolve" at bounding box center [454, 42] width 31 height 9
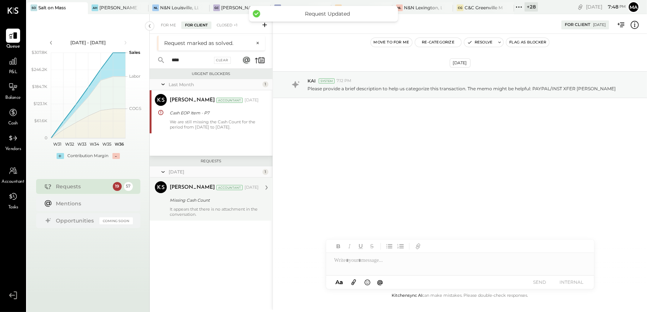
click at [187, 192] on div "Narendra Gupta Accountant Jun 10, 2025" at bounding box center [214, 188] width 89 height 10
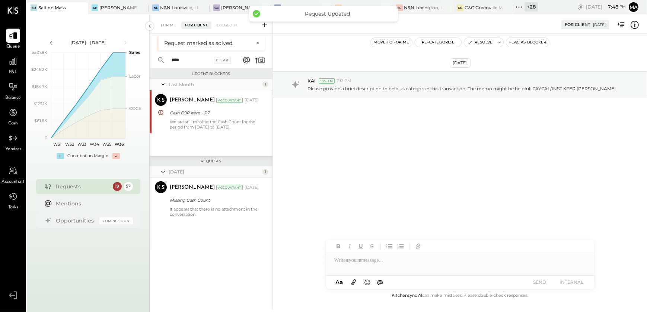
scroll to position [141, 0]
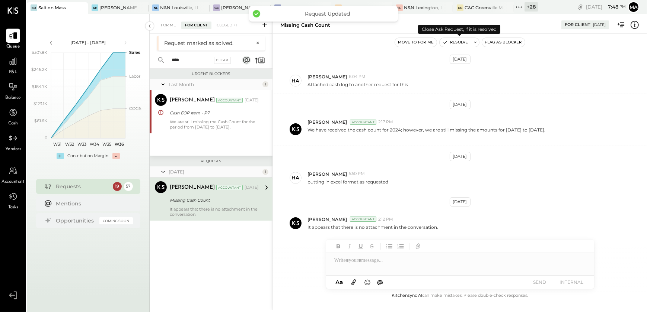
click at [457, 39] on button "Resolve" at bounding box center [454, 42] width 31 height 9
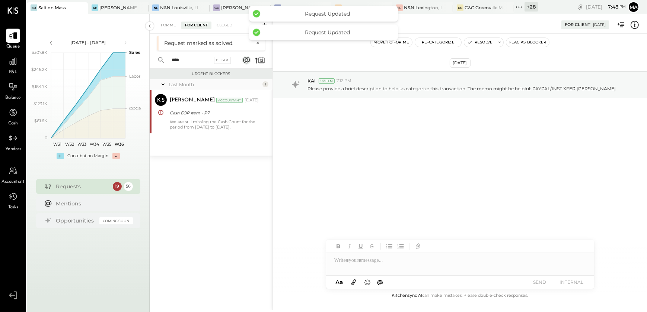
drag, startPoint x: 203, startPoint y: 62, endPoint x: 145, endPoint y: 68, distance: 58.0
click at [148, 67] on div "Jul 28 - Sep 7, 2025 polygon, polyline { transition: fill-opacity 0.1s, stroke-…" at bounding box center [337, 170] width 620 height 312
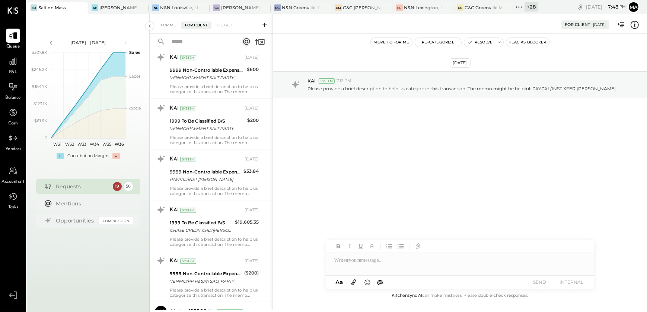
scroll to position [2647, 0]
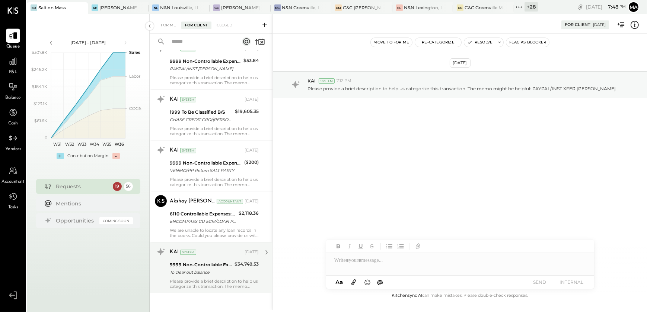
click at [205, 284] on div "Please provide a brief description to help us categorize this transaction. The …" at bounding box center [214, 284] width 89 height 10
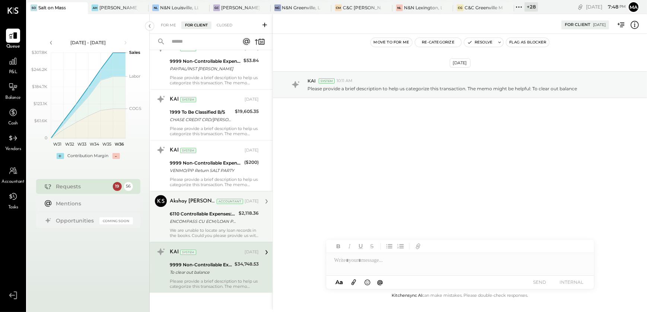
click at [182, 230] on div "We are unable to locate any loan records in the books. Could you please provide…" at bounding box center [214, 233] width 89 height 10
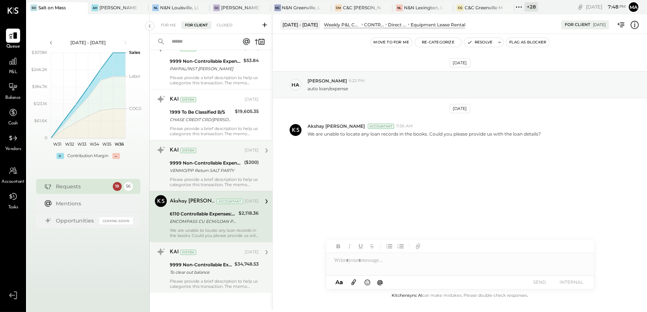
click at [183, 172] on div "VENMO/PP Return SALT PARTY" at bounding box center [206, 170] width 72 height 7
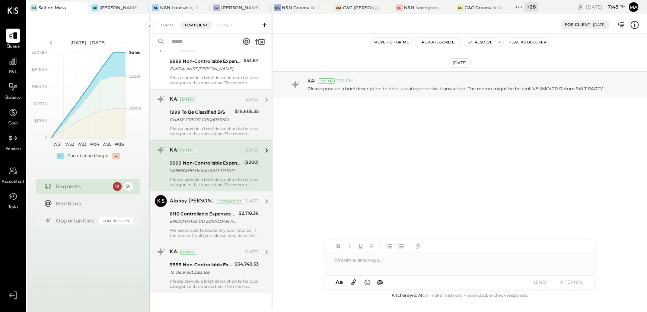
click at [187, 118] on div "CHASE CREDIT CRD/EPAY GEORGE D A CHASE CREDIT CRD/EPAY GEORGE D APGAR" at bounding box center [201, 119] width 63 height 7
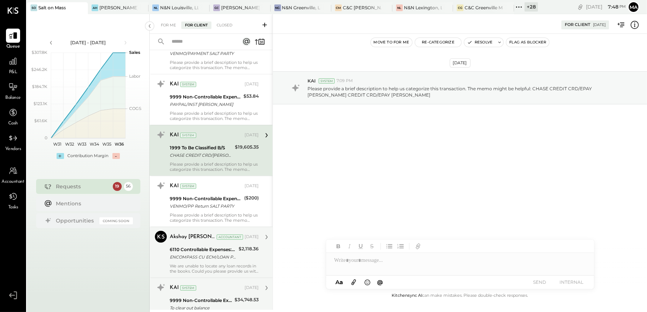
scroll to position [2579, 0]
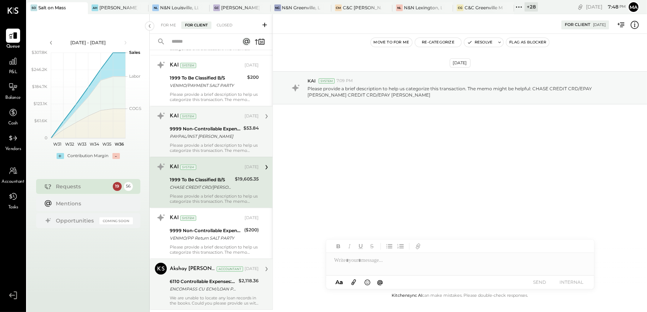
drag, startPoint x: 186, startPoint y: 141, endPoint x: 191, endPoint y: 174, distance: 33.6
click at [186, 143] on div "Please provide a brief description to help us categorize this transaction. The …" at bounding box center [214, 148] width 89 height 10
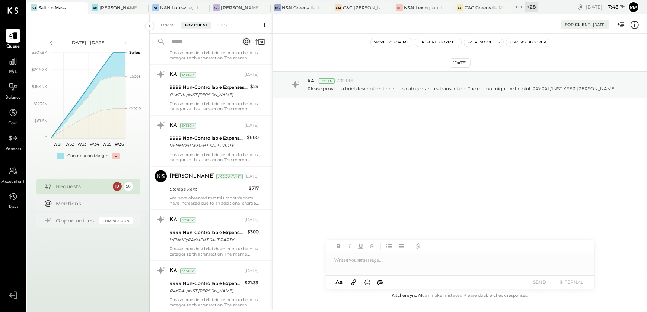
scroll to position [1937, 0]
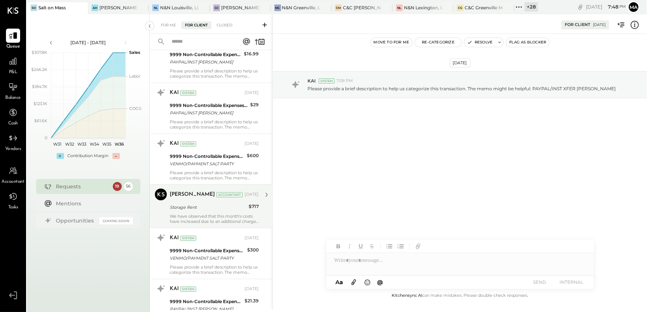
click at [202, 219] on div "We have observed that this month's costs have increased due to an additional ch…" at bounding box center [214, 219] width 89 height 10
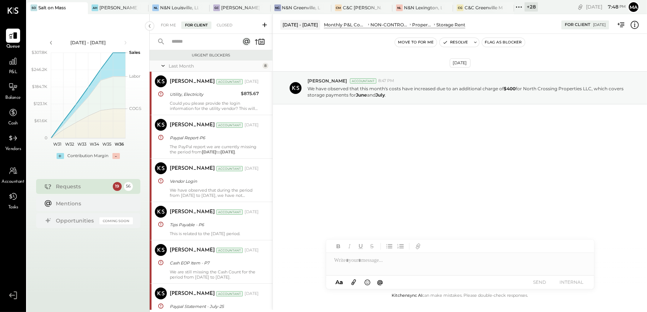
click at [523, 7] on icon at bounding box center [519, 7] width 10 height 10
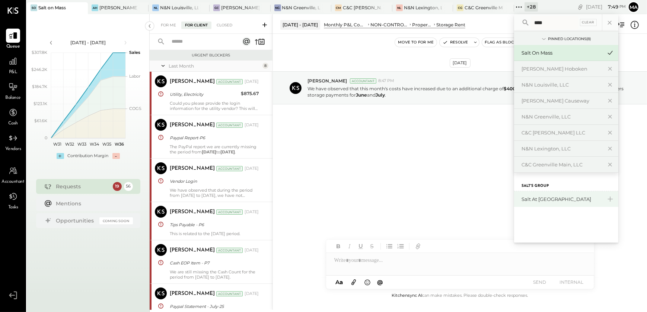
type input "****"
click at [537, 200] on div "Salt at [GEOGRAPHIC_DATA]" at bounding box center [561, 199] width 80 height 7
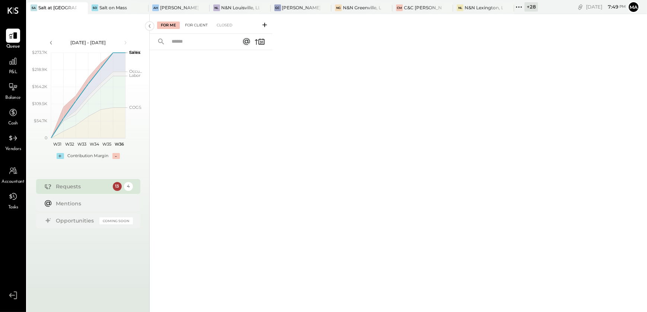
click at [189, 22] on div "For Client" at bounding box center [196, 25] width 30 height 7
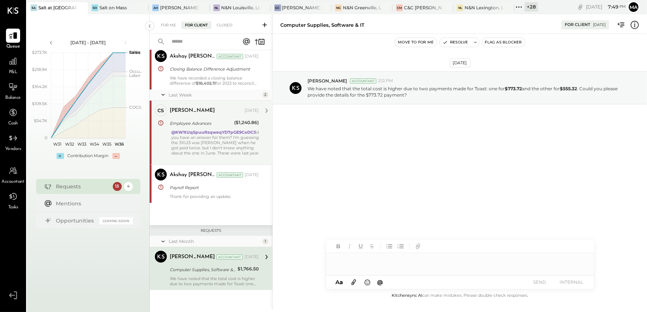
scroll to position [25, 0]
click at [223, 268] on div "Computer Supplies, Software & IT" at bounding box center [202, 270] width 65 height 7
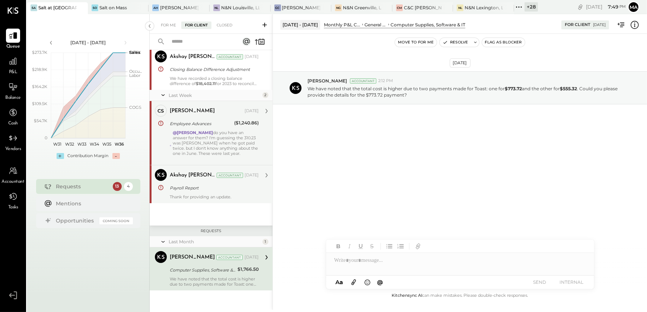
click at [205, 195] on div "Thank for providing an update." at bounding box center [214, 197] width 89 height 5
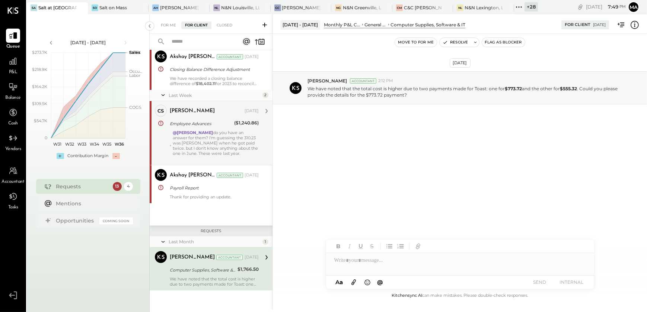
scroll to position [183, 0]
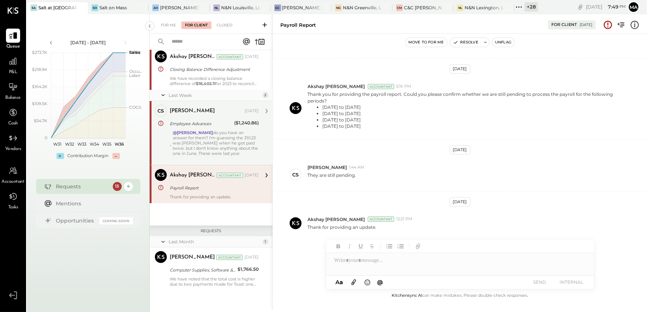
click at [207, 146] on div "@haley do you have an answer for them? I'm guessing the 310.23 was Jackson when…" at bounding box center [216, 145] width 86 height 31
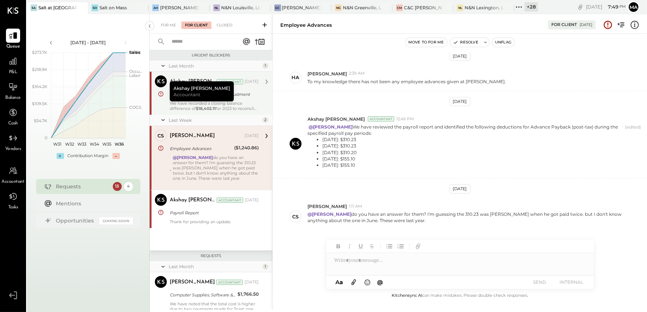
drag, startPoint x: 194, startPoint y: 109, endPoint x: 209, endPoint y: 114, distance: 15.9
click at [195, 109] on div "We have recorded a closing balance difference of $18,402.11 for 2023 to reconci…" at bounding box center [214, 106] width 89 height 10
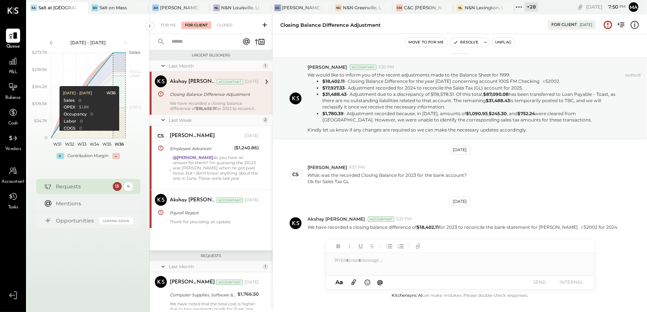
click at [115, 186] on div "13" at bounding box center [117, 186] width 9 height 9
click at [219, 25] on div "Closed" at bounding box center [224, 25] width 23 height 7
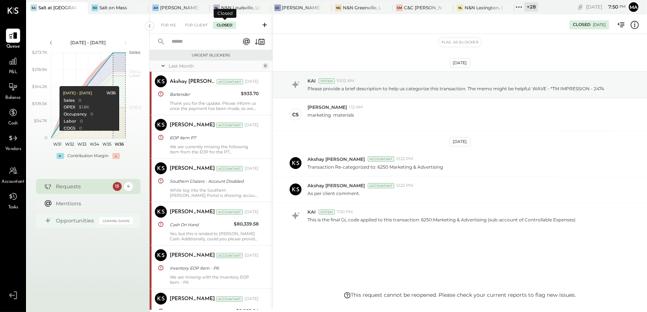
scroll to position [14, 0]
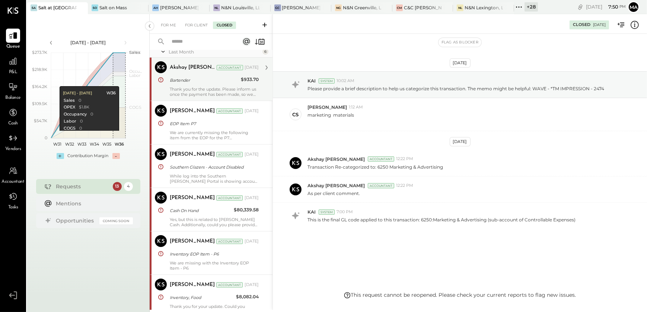
click at [199, 85] on div "Akshay koshti Accountant Aug 22, 2025 Bartender $933.70 Thank you for the updat…" at bounding box center [214, 79] width 89 height 36
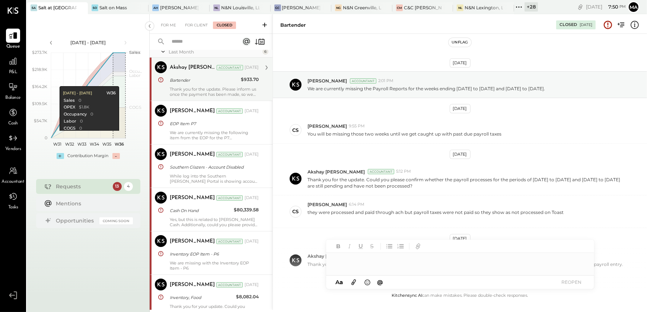
scroll to position [37, 0]
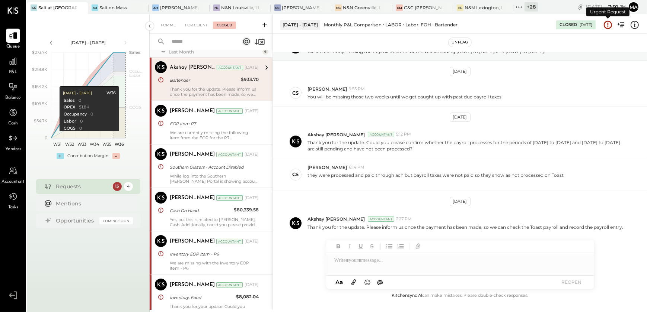
click at [605, 26] on icon at bounding box center [608, 25] width 10 height 10
click at [462, 41] on button "Unflag" at bounding box center [459, 42] width 22 height 9
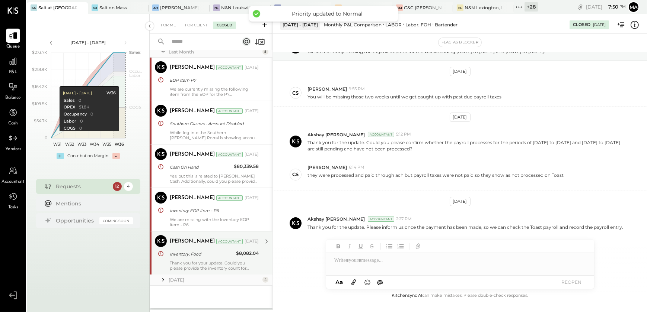
scroll to position [184, 0]
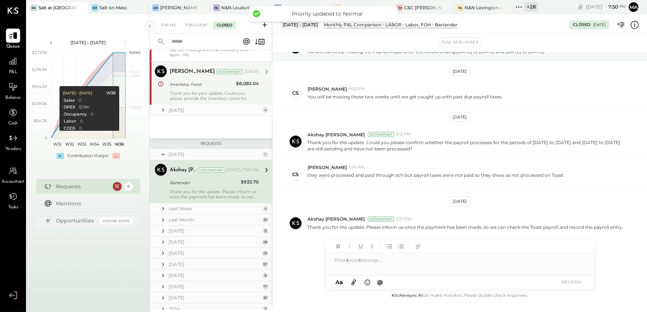
click at [218, 86] on div "Inventory, Food" at bounding box center [202, 84] width 64 height 7
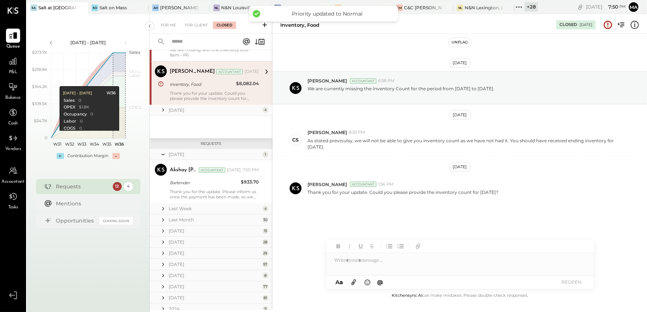
click at [460, 41] on button "Unflag" at bounding box center [459, 42] width 22 height 9
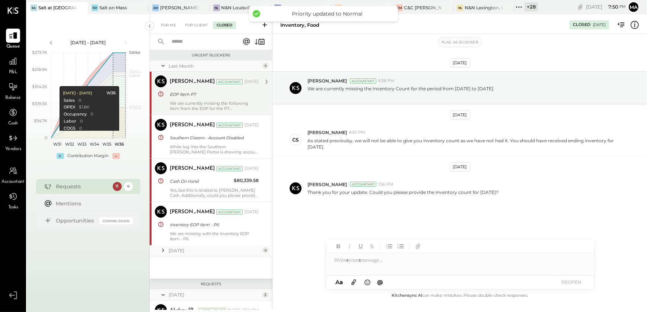
click at [202, 99] on div "EOP Item P7" at bounding box center [213, 94] width 87 height 9
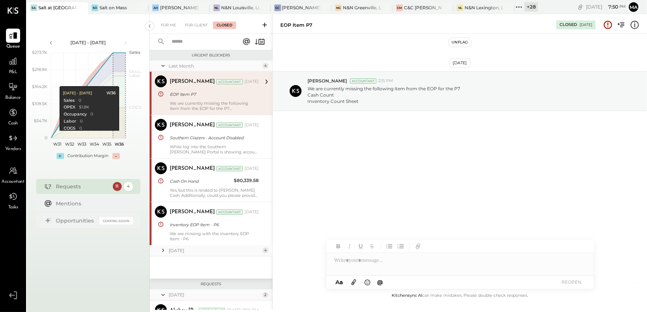
click at [455, 44] on button "Unflag" at bounding box center [459, 42] width 22 height 9
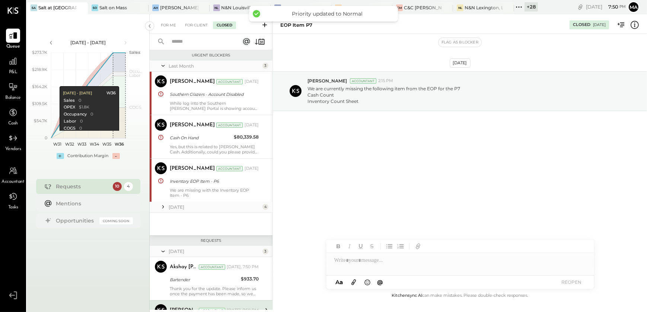
click at [636, 26] on icon at bounding box center [634, 25] width 10 height 10
click at [233, 104] on div "For Me For Client Closed Urgent Blockers Last Month 3 Narendra Gupta Accountant…" at bounding box center [398, 162] width 497 height 296
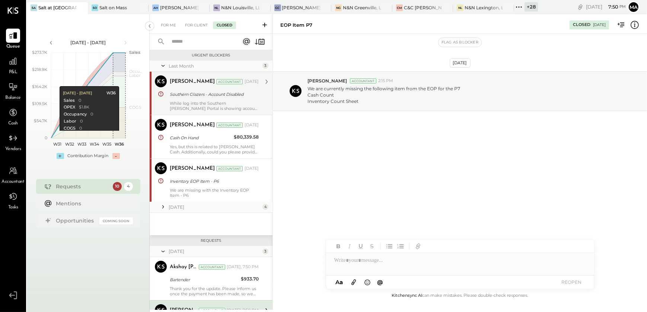
click at [233, 103] on div "While log into the Southern Glazer's Portal is showing account is currently dis…" at bounding box center [214, 106] width 89 height 10
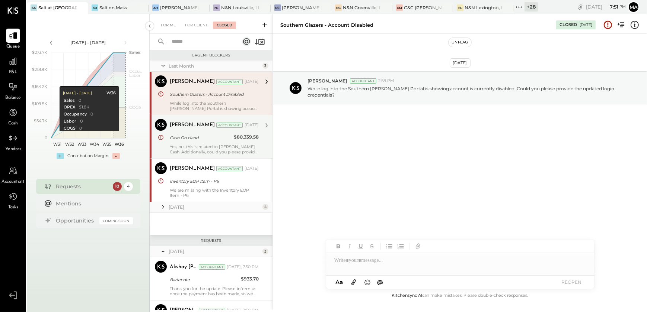
click at [233, 146] on div "Yes, but this is related to Petty Cash. Additionally, could you please provide …" at bounding box center [214, 149] width 89 height 10
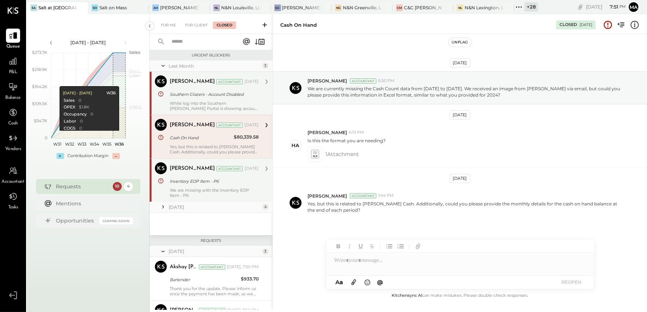
click at [199, 181] on div "Inventory EOP Item - P6" at bounding box center [213, 181] width 87 height 7
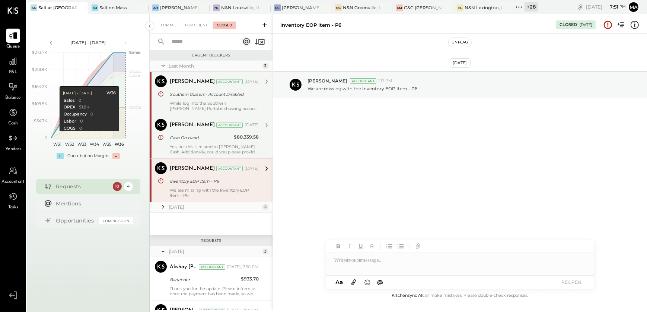
drag, startPoint x: 456, startPoint y: 44, endPoint x: 446, endPoint y: 42, distance: 10.2
click at [453, 45] on button "Unflag" at bounding box center [459, 42] width 22 height 9
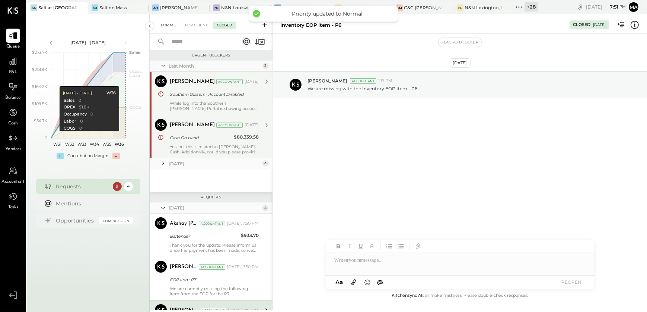
scroll to position [141, 0]
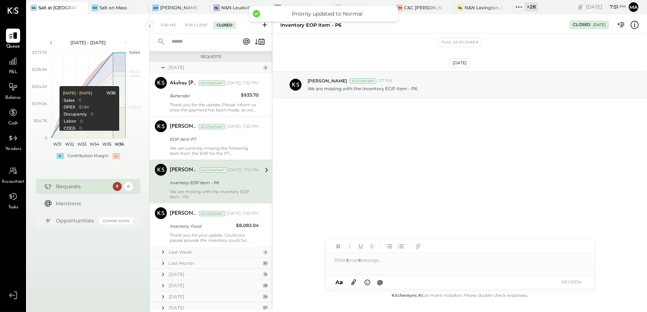
drag, startPoint x: 168, startPoint y: 22, endPoint x: 196, endPoint y: 90, distance: 73.7
click at [168, 22] on div "For Me" at bounding box center [168, 25] width 23 height 7
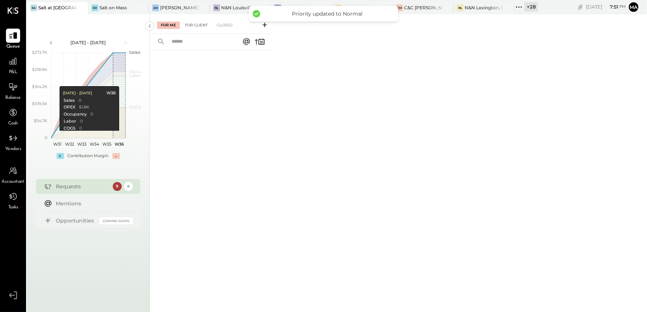
click at [189, 25] on div "For Client" at bounding box center [196, 25] width 30 height 7
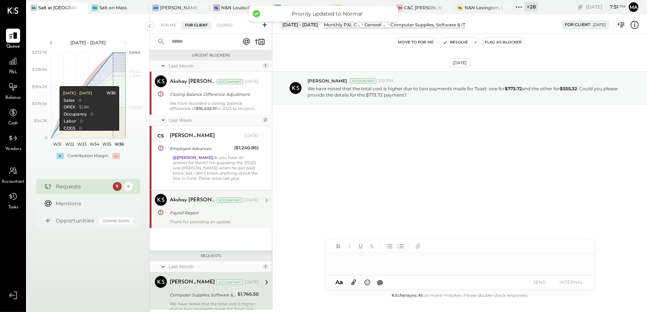
click at [212, 218] on div "Akshay koshti Accountant Aug 29, 2025 Payroll Report Thank for providing an upd…" at bounding box center [214, 209] width 89 height 31
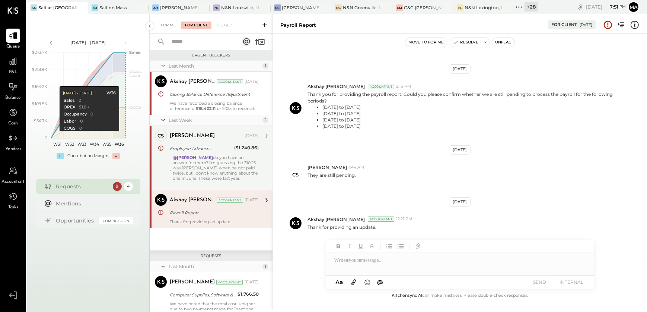
click at [202, 181] on div at bounding box center [216, 183] width 86 height 5
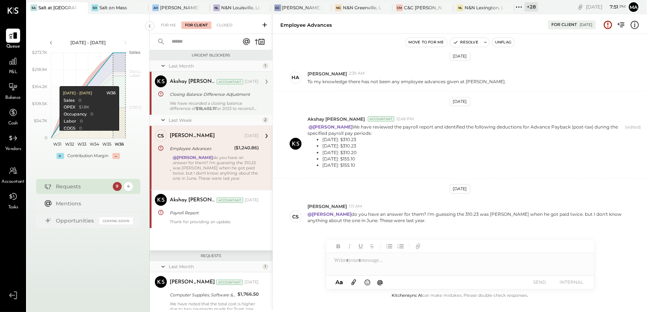
click at [200, 100] on div "Akshay koshti Accountant Aug 19, 2025 Closing Balance Difference Adjustment We …" at bounding box center [214, 94] width 89 height 36
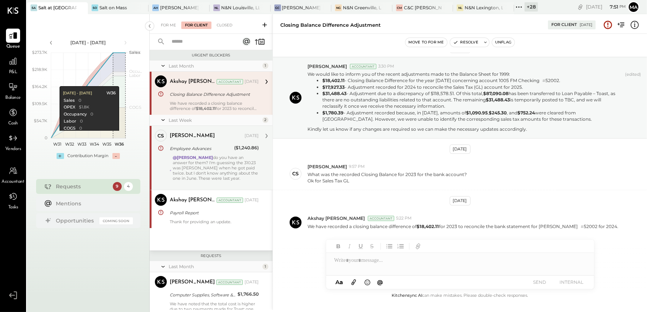
scroll to position [14, 0]
click at [231, 25] on div "Closed" at bounding box center [224, 25] width 23 height 7
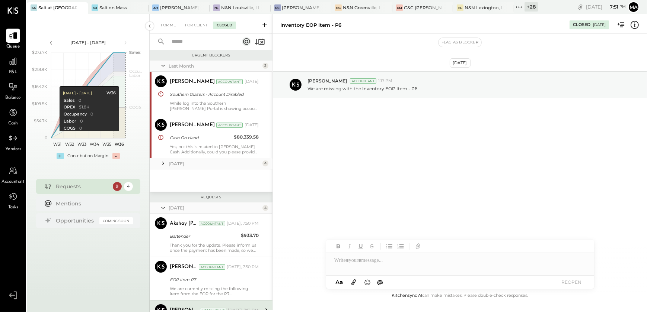
drag, startPoint x: 203, startPoint y: 99, endPoint x: 362, endPoint y: 196, distance: 186.5
click at [204, 100] on div "Narendra Gupta Accountant Aug 18, 2025 Southern Glazers - Account Disabled Whil…" at bounding box center [214, 94] width 89 height 36
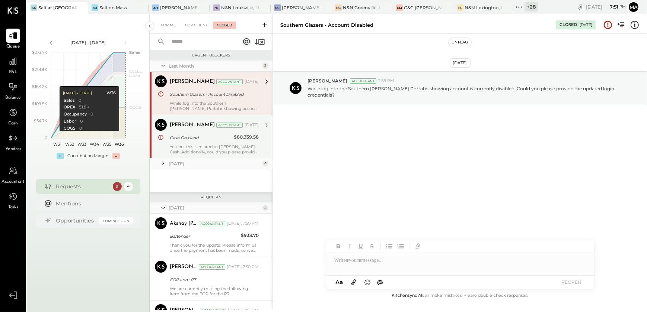
click at [197, 148] on div "Yes, but this is related to Petty Cash. Additionally, could you please provide …" at bounding box center [214, 149] width 89 height 10
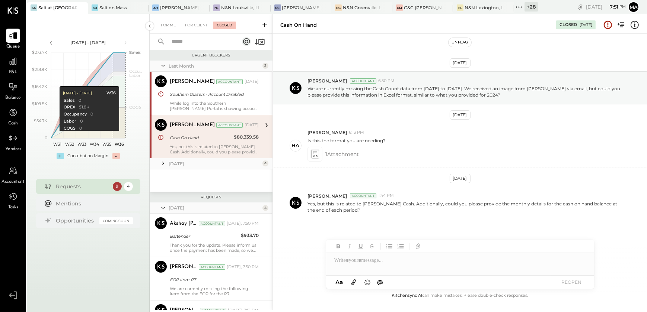
click at [461, 41] on button "Unflag" at bounding box center [459, 42] width 22 height 9
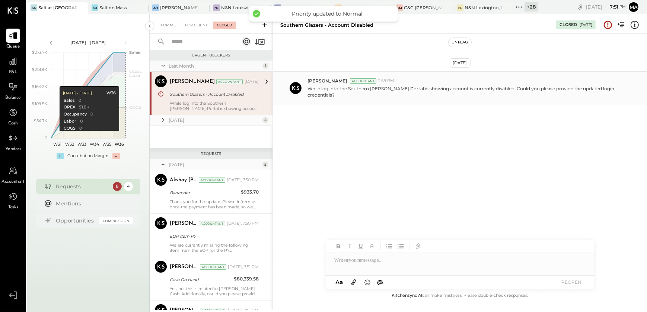
click at [202, 105] on div "While log into the Southern Glazer's Portal is showing account is currently dis…" at bounding box center [214, 106] width 89 height 10
click at [452, 45] on button "Unflag" at bounding box center [459, 42] width 22 height 9
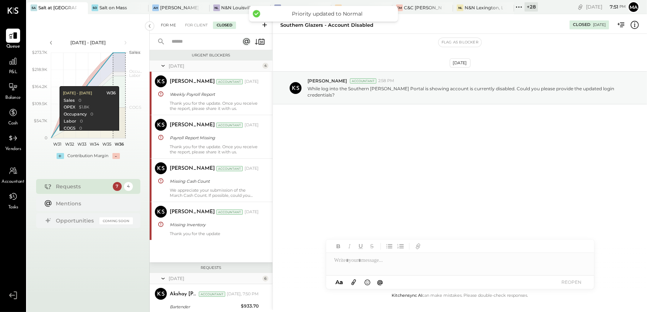
click at [165, 26] on div "For Me" at bounding box center [168, 25] width 23 height 7
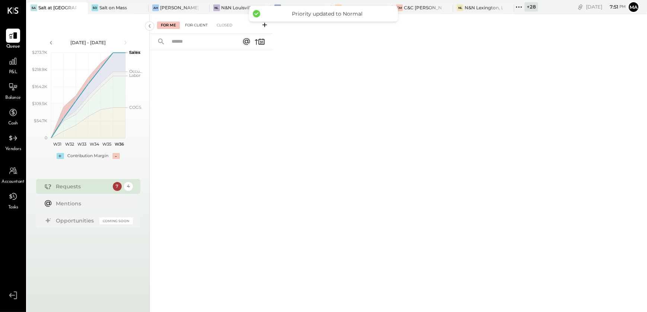
drag, startPoint x: 195, startPoint y: 24, endPoint x: 210, endPoint y: 25, distance: 15.6
click at [195, 24] on div "For Client" at bounding box center [196, 25] width 30 height 7
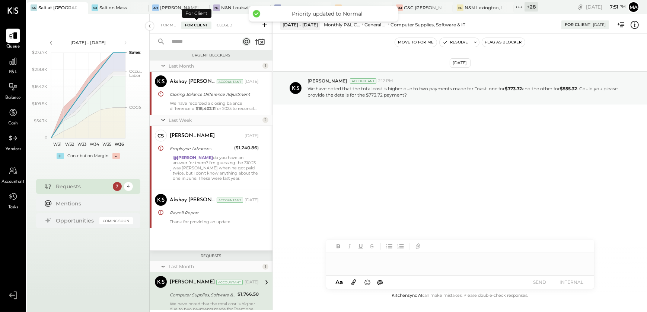
scroll to position [25, 0]
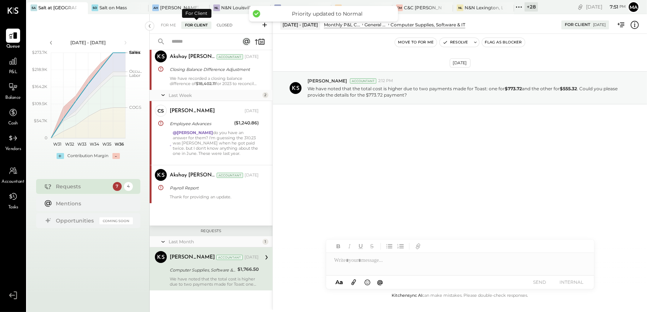
click at [216, 27] on div "Closed" at bounding box center [224, 25] width 23 height 7
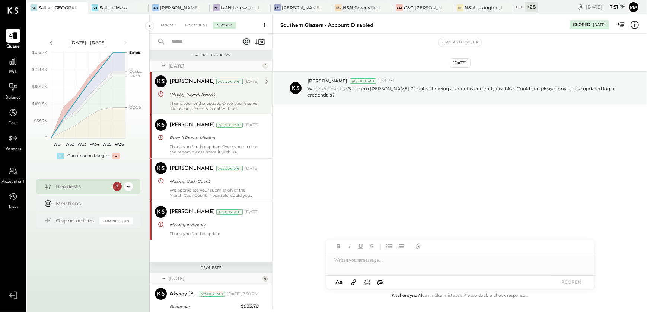
click at [224, 105] on div "Thank you for the update. Once you receive the report, please share it with us." at bounding box center [214, 106] width 89 height 10
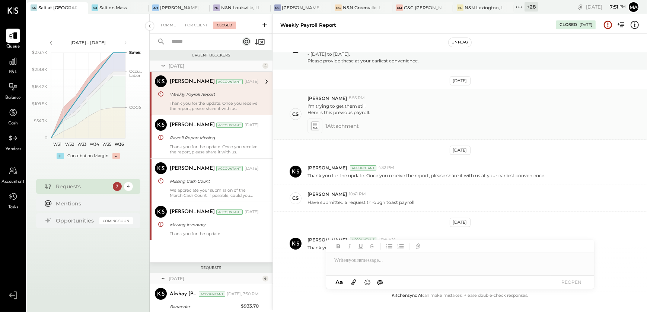
scroll to position [68, 0]
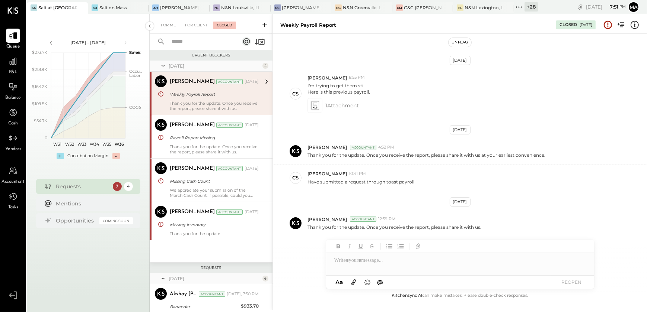
click at [458, 41] on button "Unflag" at bounding box center [459, 42] width 22 height 9
click at [202, 23] on div "For Client" at bounding box center [196, 25] width 30 height 7
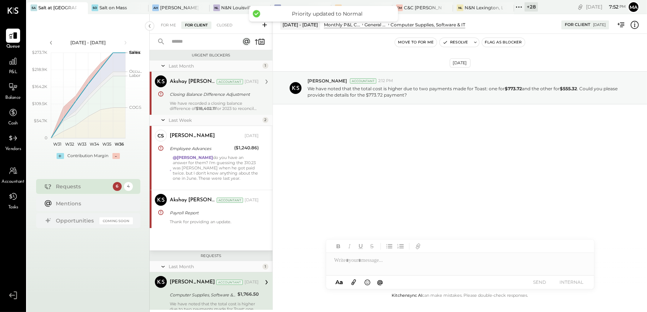
click at [233, 98] on div "Closing Balance Difference Adjustment" at bounding box center [213, 94] width 87 height 7
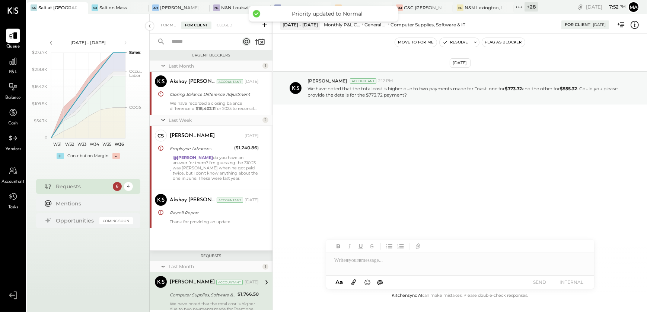
scroll to position [14, 0]
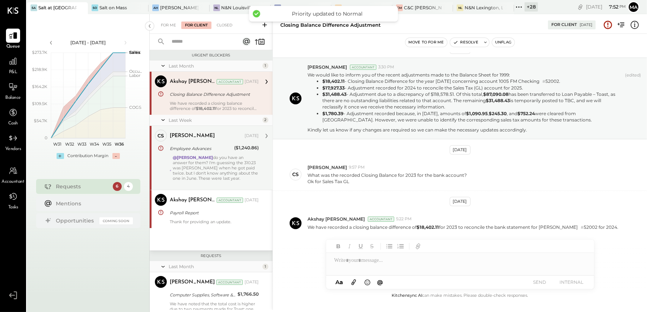
click at [231, 165] on div "@haley do you have an answer for them? I'm guessing the 310.23 was Jackson when…" at bounding box center [216, 170] width 86 height 31
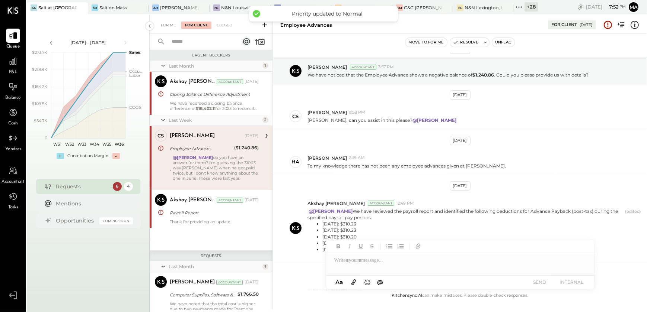
scroll to position [98, 0]
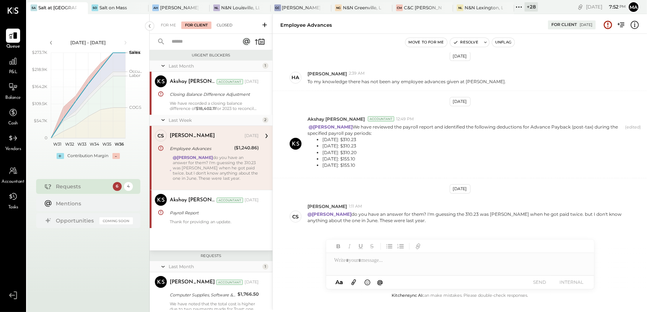
click at [223, 25] on div "Closed" at bounding box center [224, 25] width 23 height 7
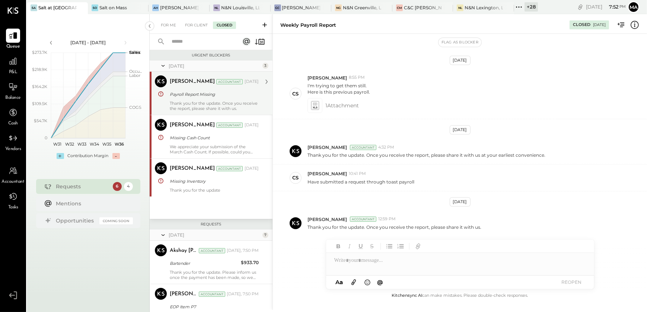
click at [206, 103] on div "Thank you for the update. Once you receive the report, please share it with us." at bounding box center [214, 106] width 89 height 10
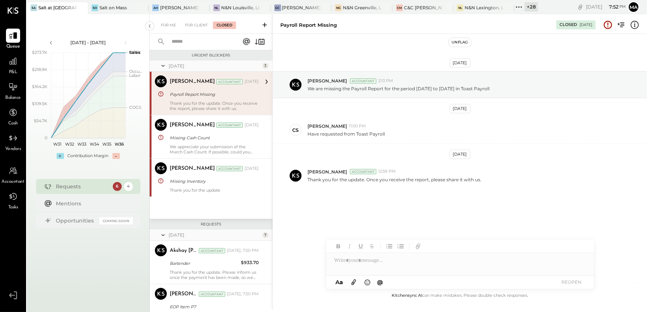
click at [460, 42] on button "Unflag" at bounding box center [459, 42] width 22 height 9
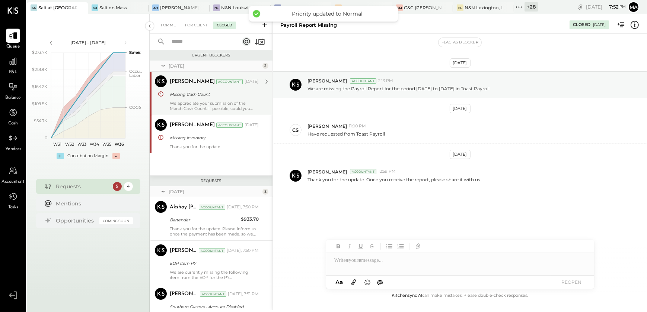
click at [216, 85] on div "Narendra Gupta Accountant" at bounding box center [206, 81] width 73 height 7
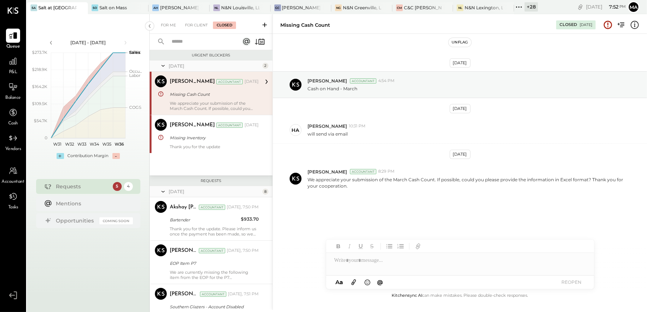
click at [458, 41] on button "Unflag" at bounding box center [459, 42] width 22 height 9
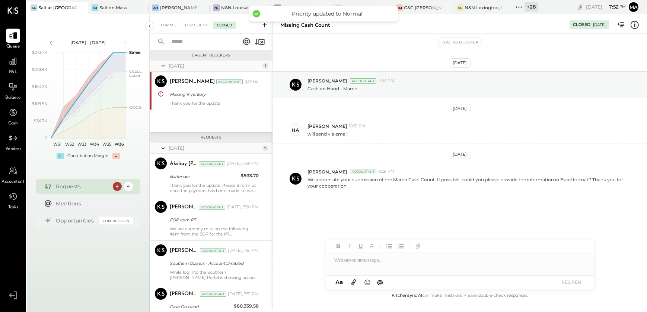
scroll to position [342, 0]
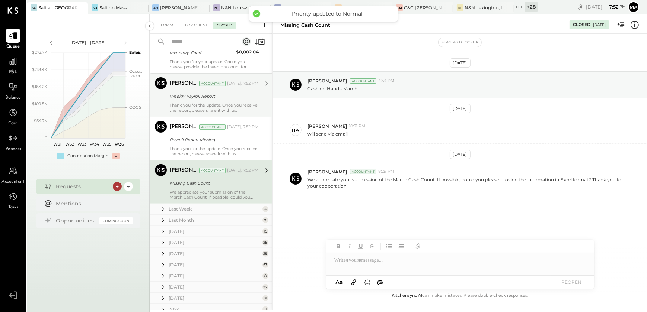
click at [222, 100] on div "Weekly Payroll Report" at bounding box center [213, 96] width 87 height 9
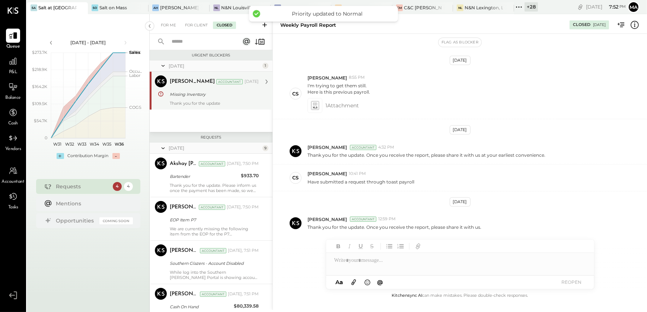
click at [227, 102] on div "Thank you for the update" at bounding box center [214, 103] width 89 height 5
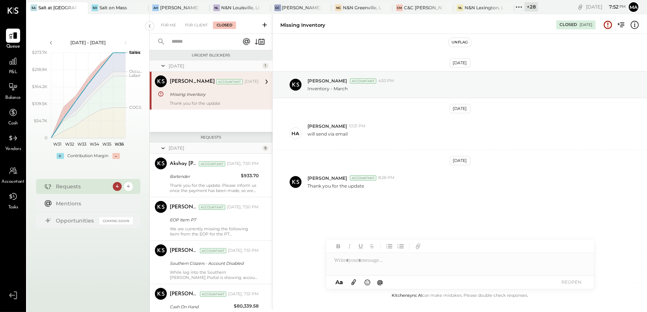
click at [466, 44] on button "Unflag" at bounding box center [459, 42] width 22 height 9
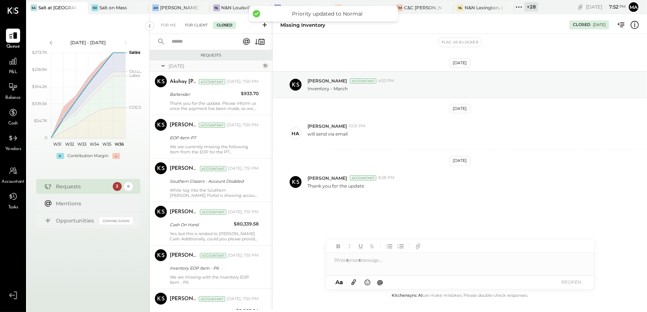
click at [201, 27] on div "For Client" at bounding box center [196, 25] width 30 height 7
